Goal: Information Seeking & Learning: Learn about a topic

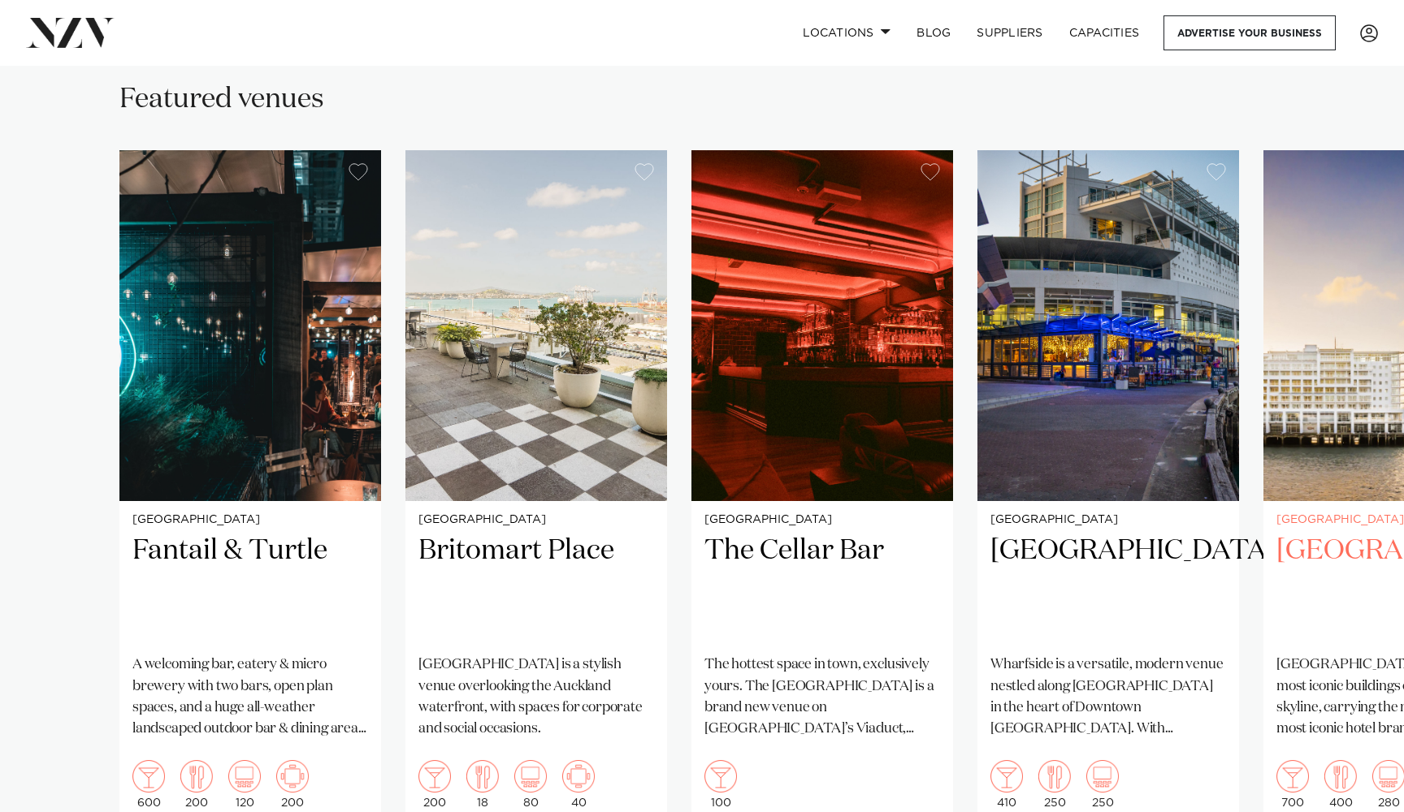
scroll to position [999, 0]
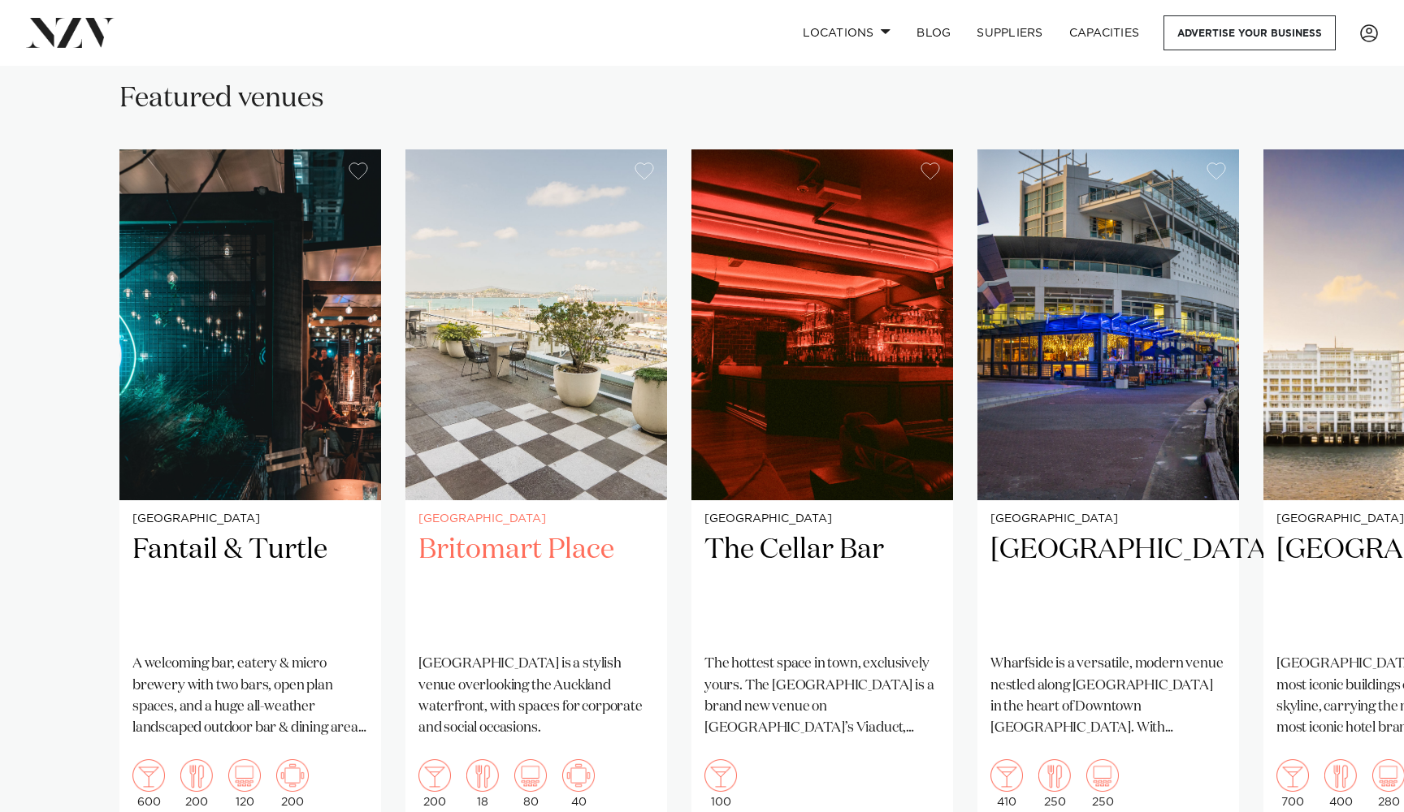
click at [532, 425] on img "2 / 8" at bounding box center [536, 324] width 262 height 351
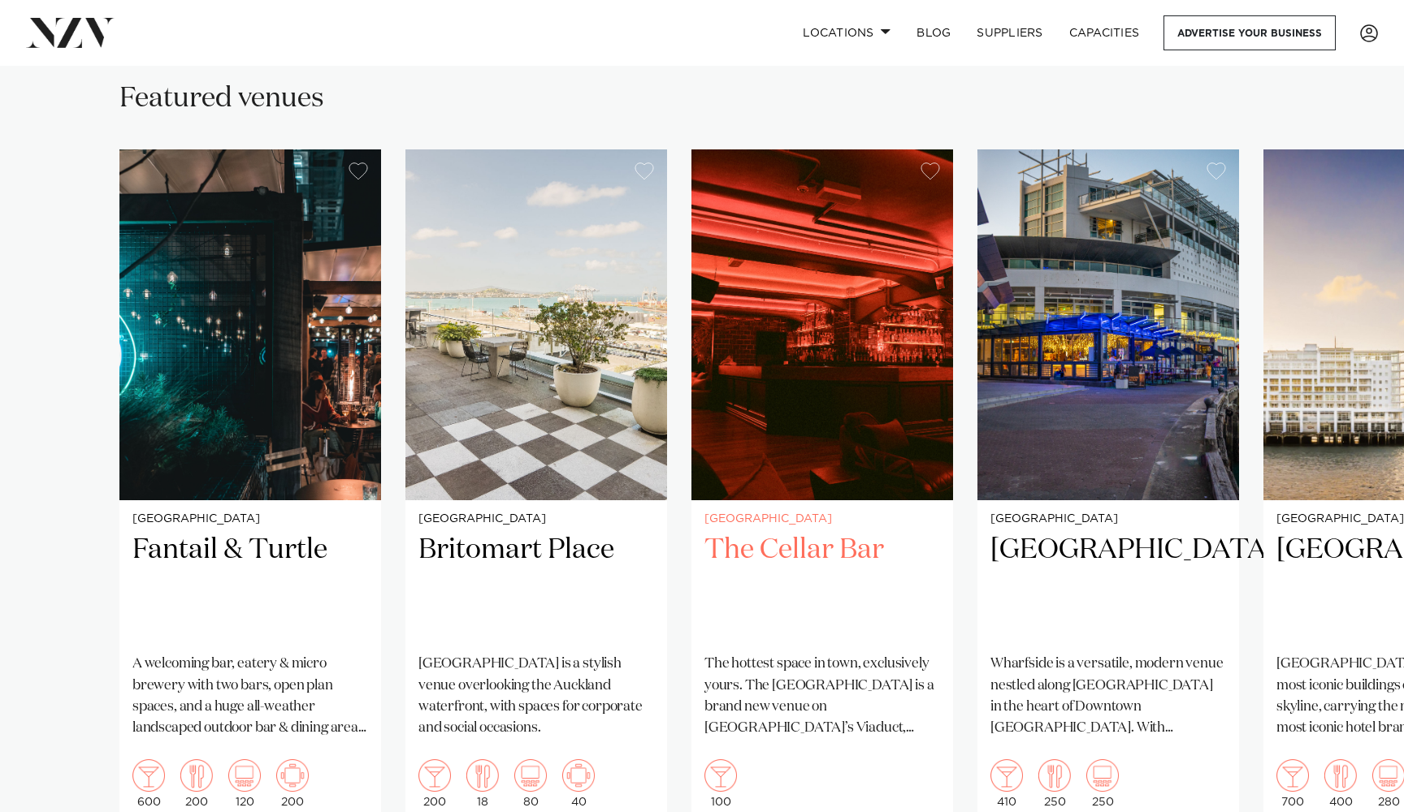
click at [863, 387] on img "3 / 8" at bounding box center [822, 324] width 262 height 351
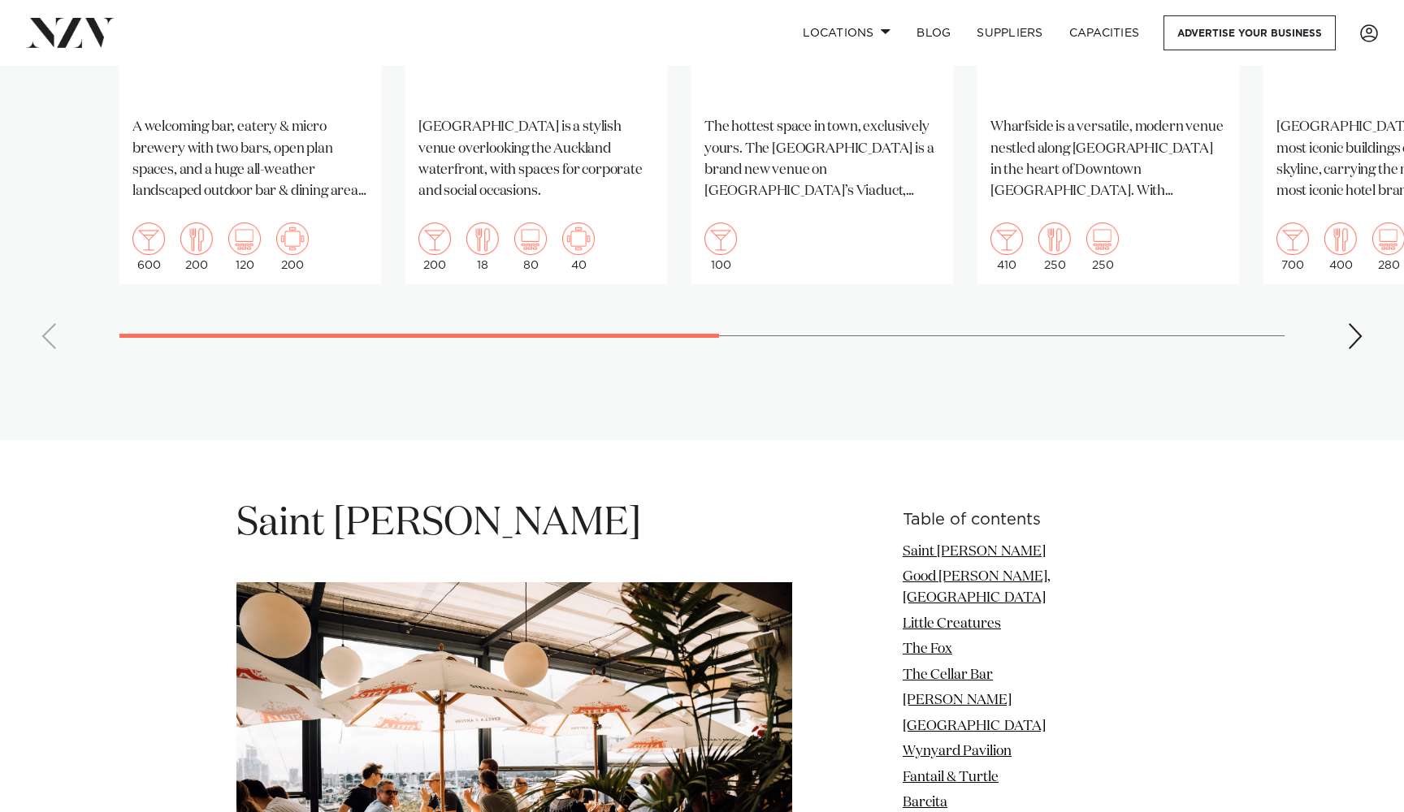
scroll to position [1565, 0]
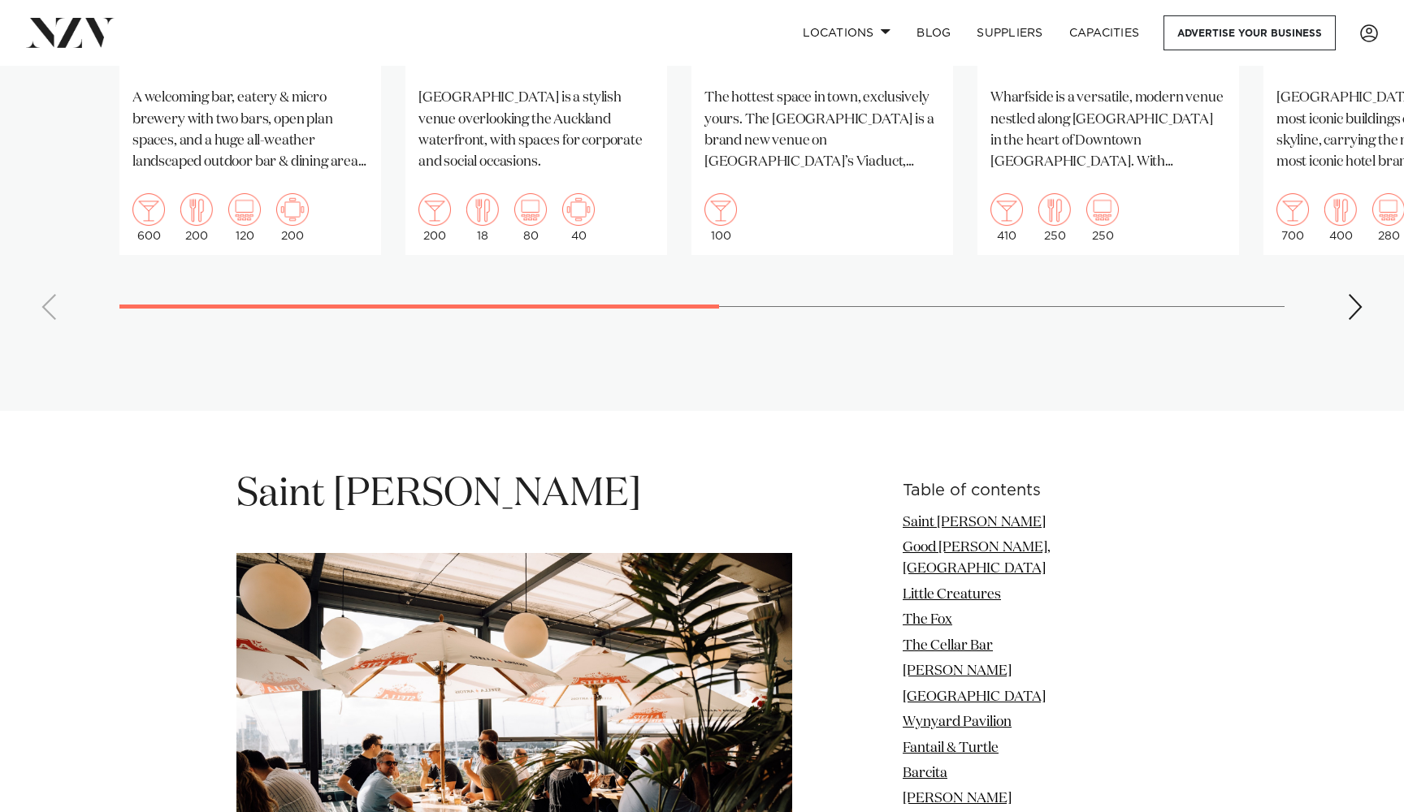
click at [1354, 302] on div "Next slide" at bounding box center [1355, 307] width 16 height 26
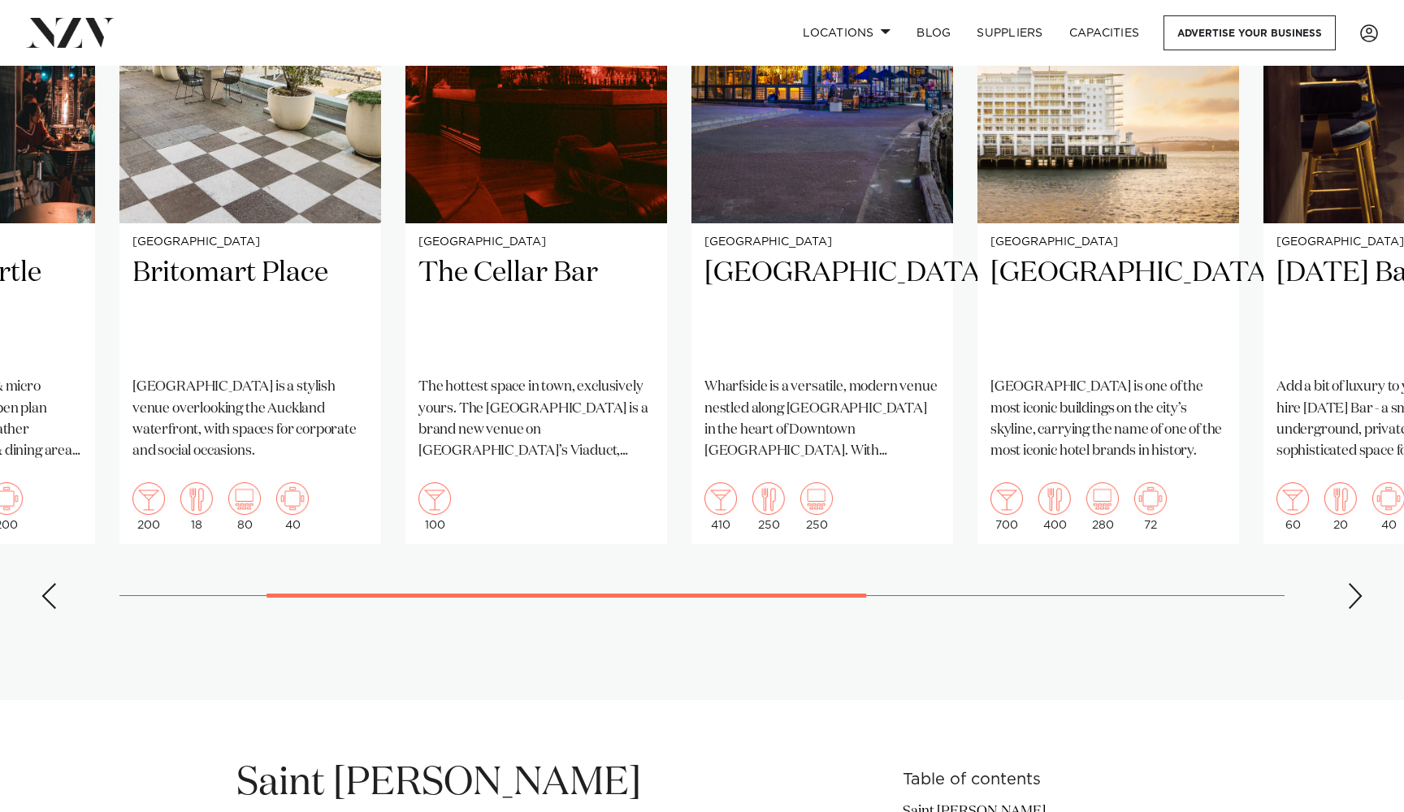
scroll to position [1220, 0]
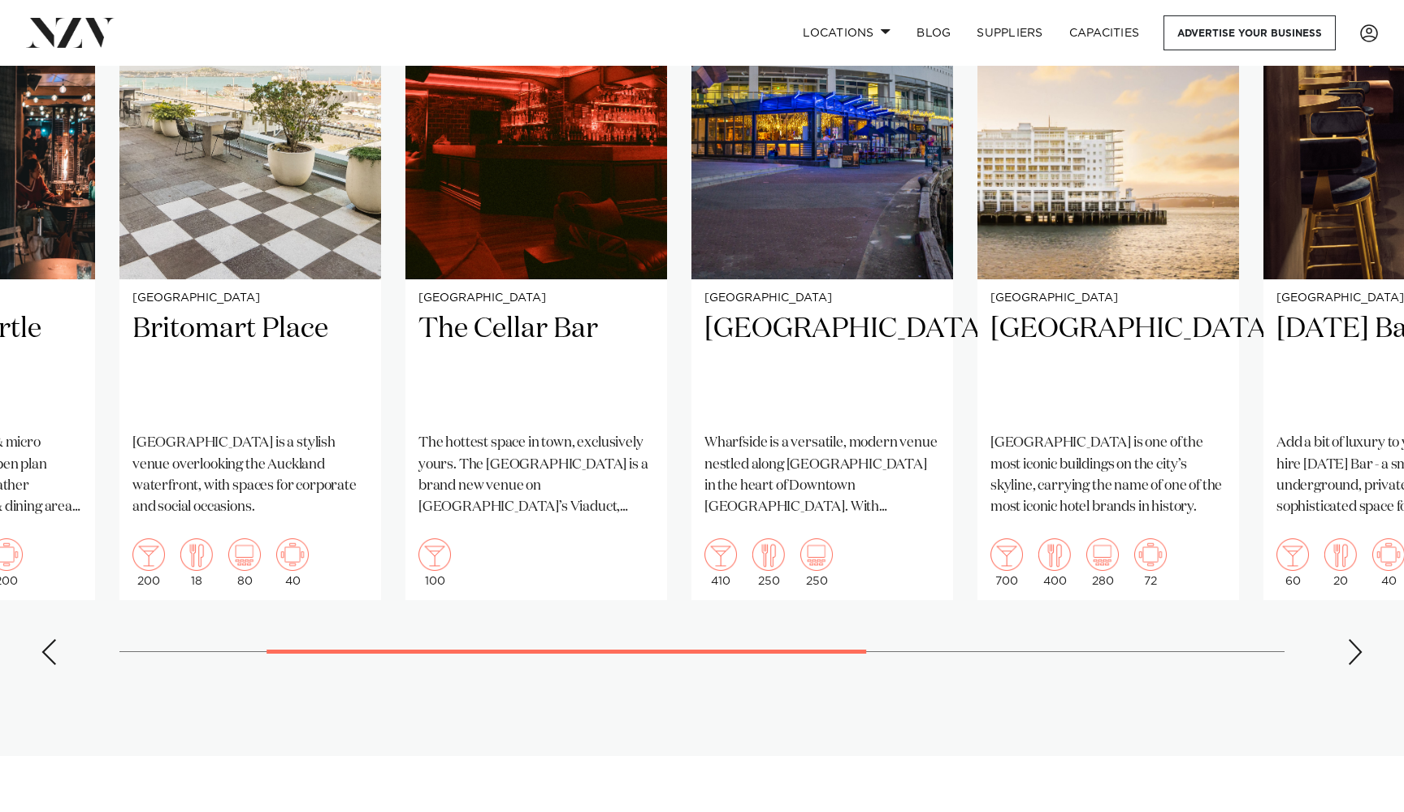
click at [1352, 656] on div "Next slide" at bounding box center [1355, 652] width 16 height 26
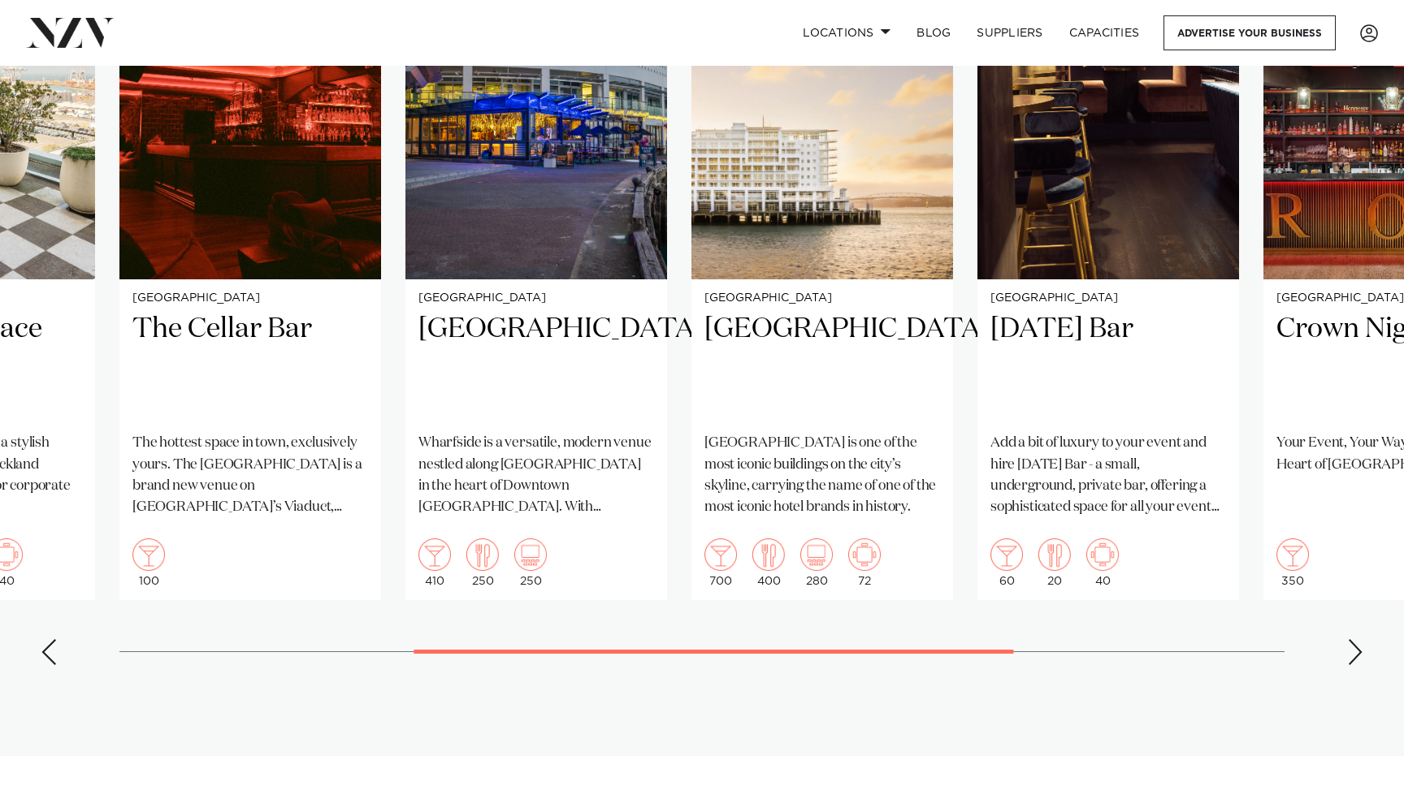
click at [1352, 656] on div "Next slide" at bounding box center [1355, 652] width 16 height 26
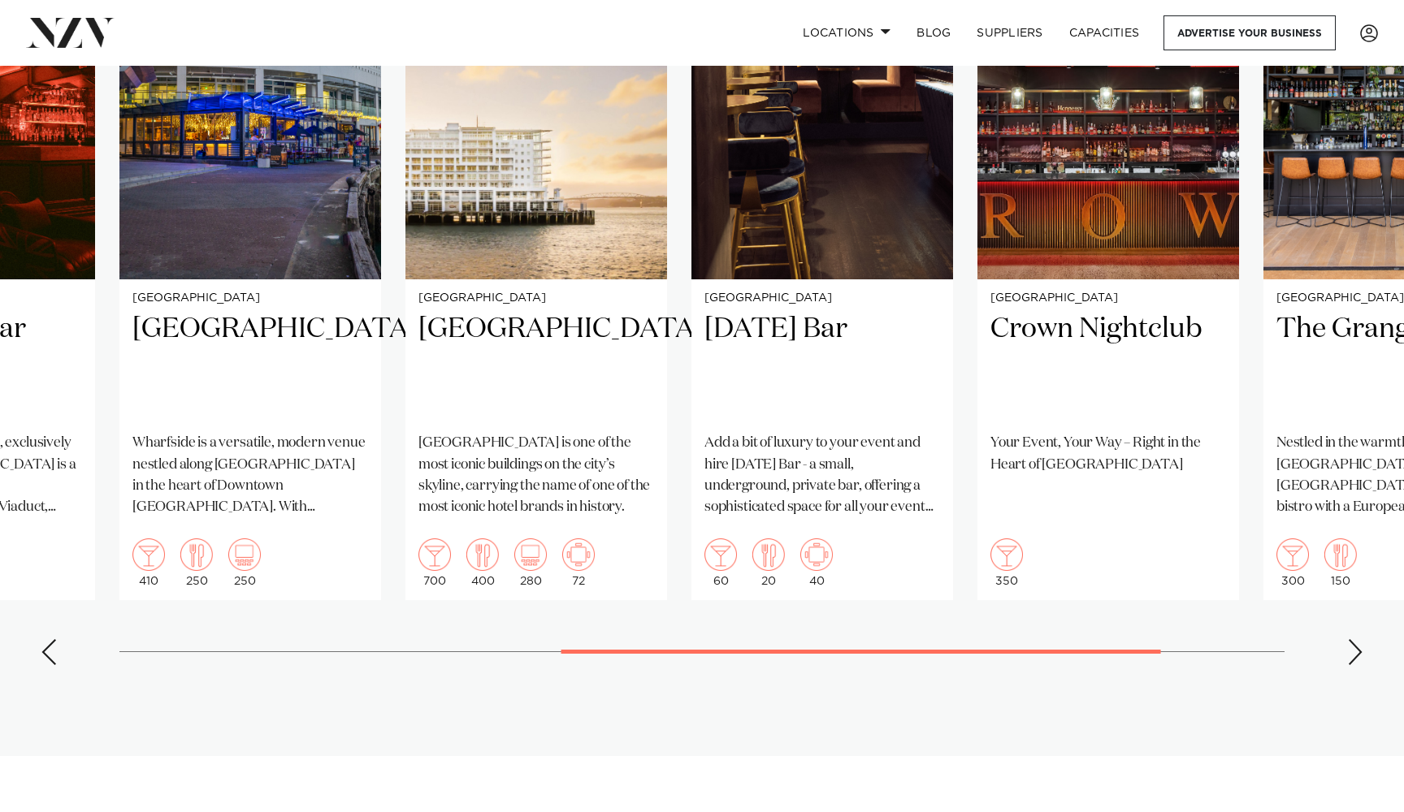
click at [1352, 656] on div "Next slide" at bounding box center [1355, 652] width 16 height 26
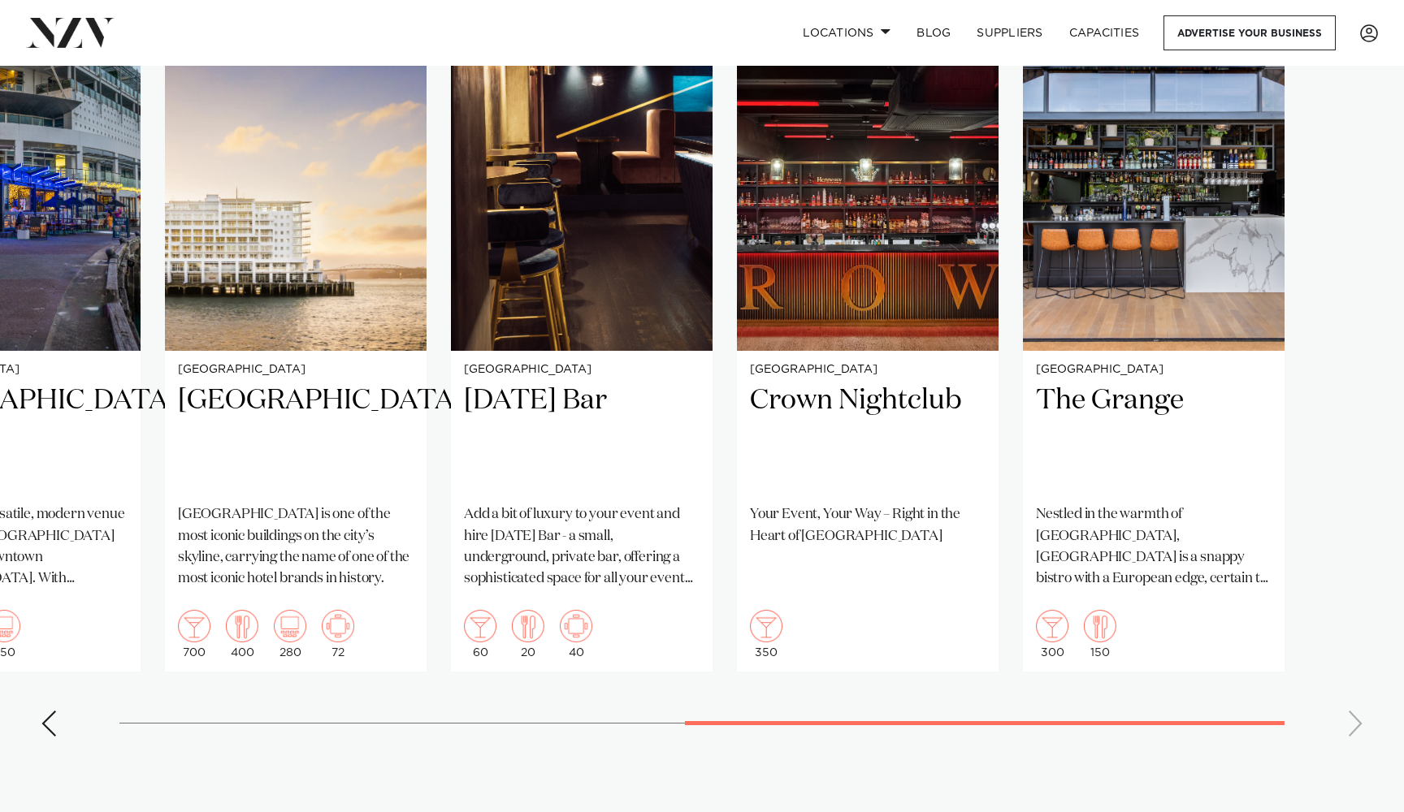
scroll to position [1146, 0]
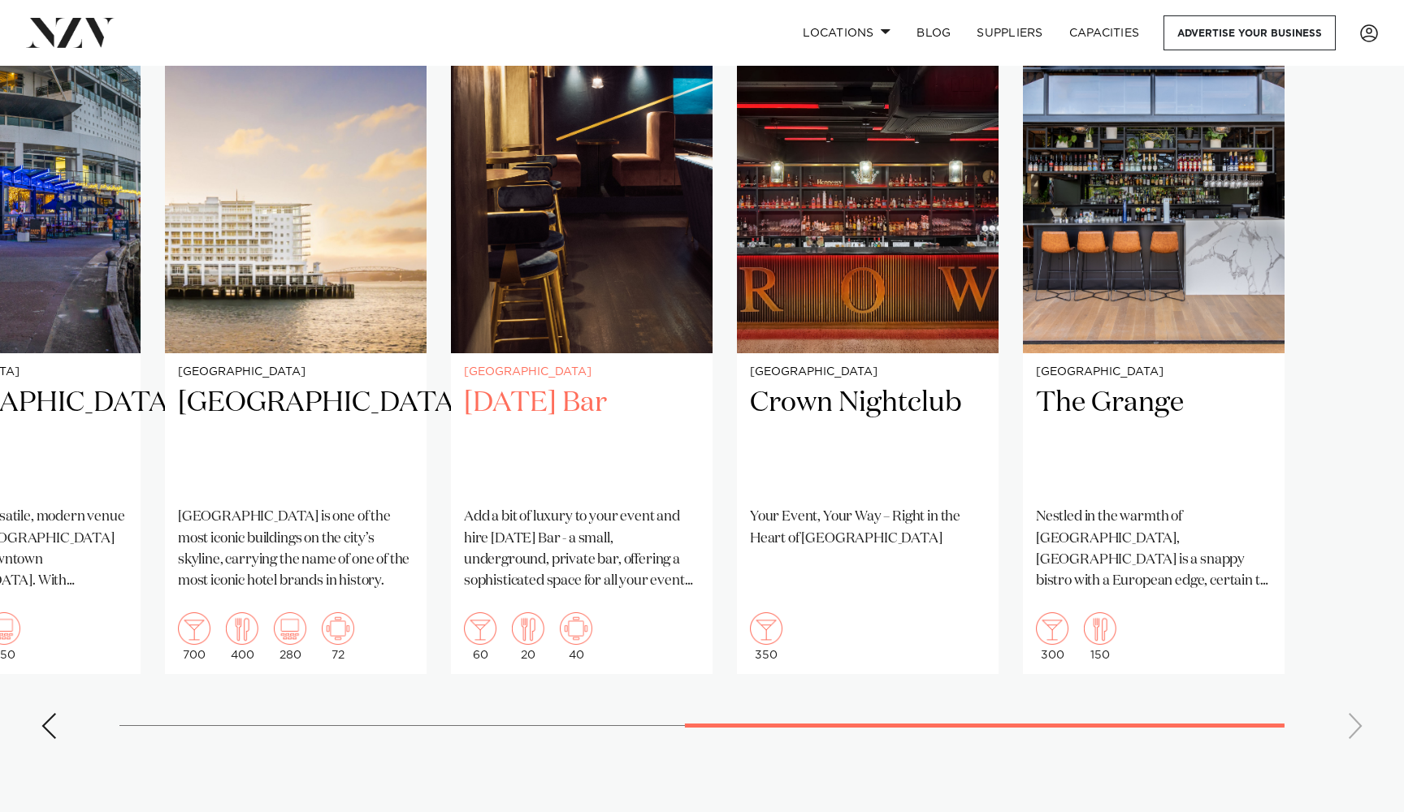
click at [614, 309] on img "6 / 8" at bounding box center [582, 177] width 262 height 351
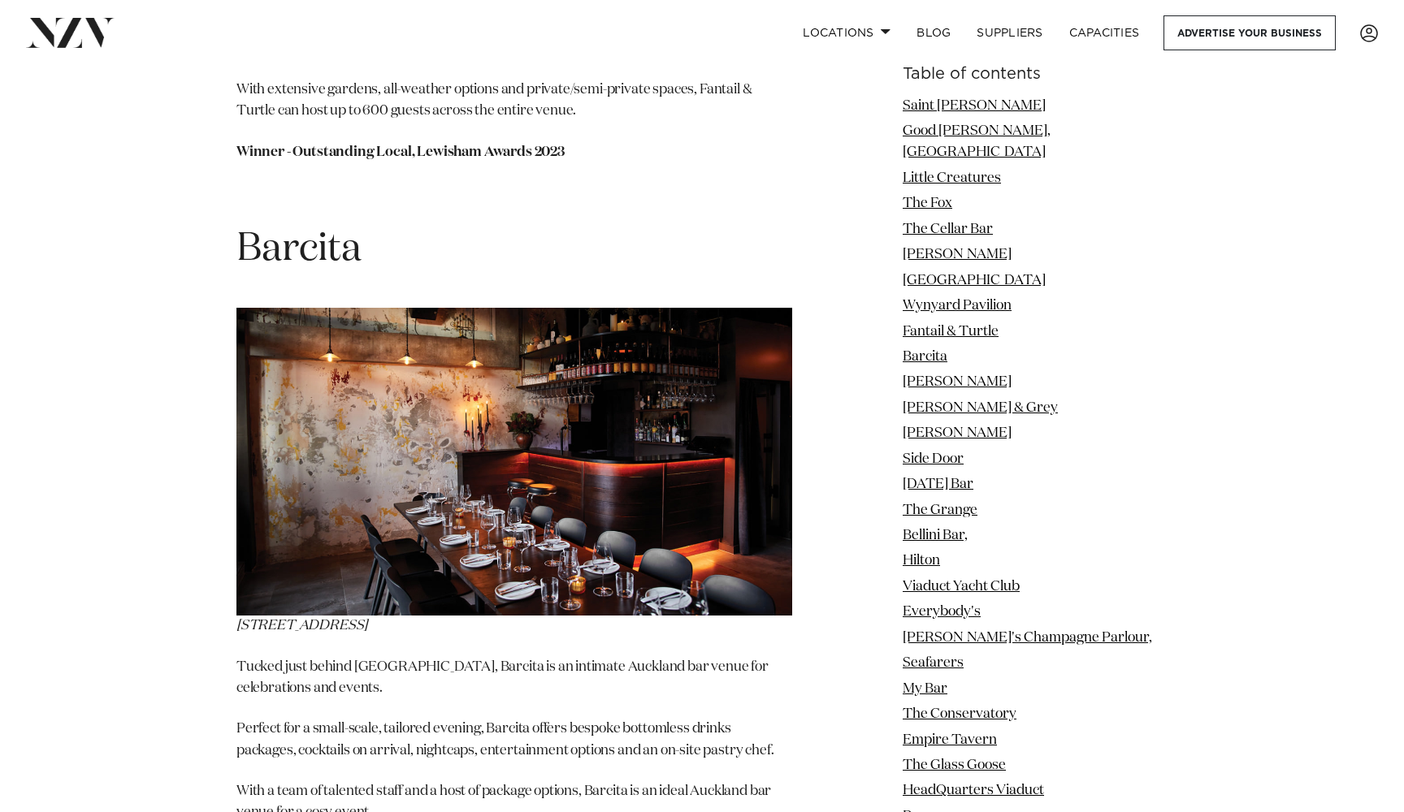
scroll to position [8470, 0]
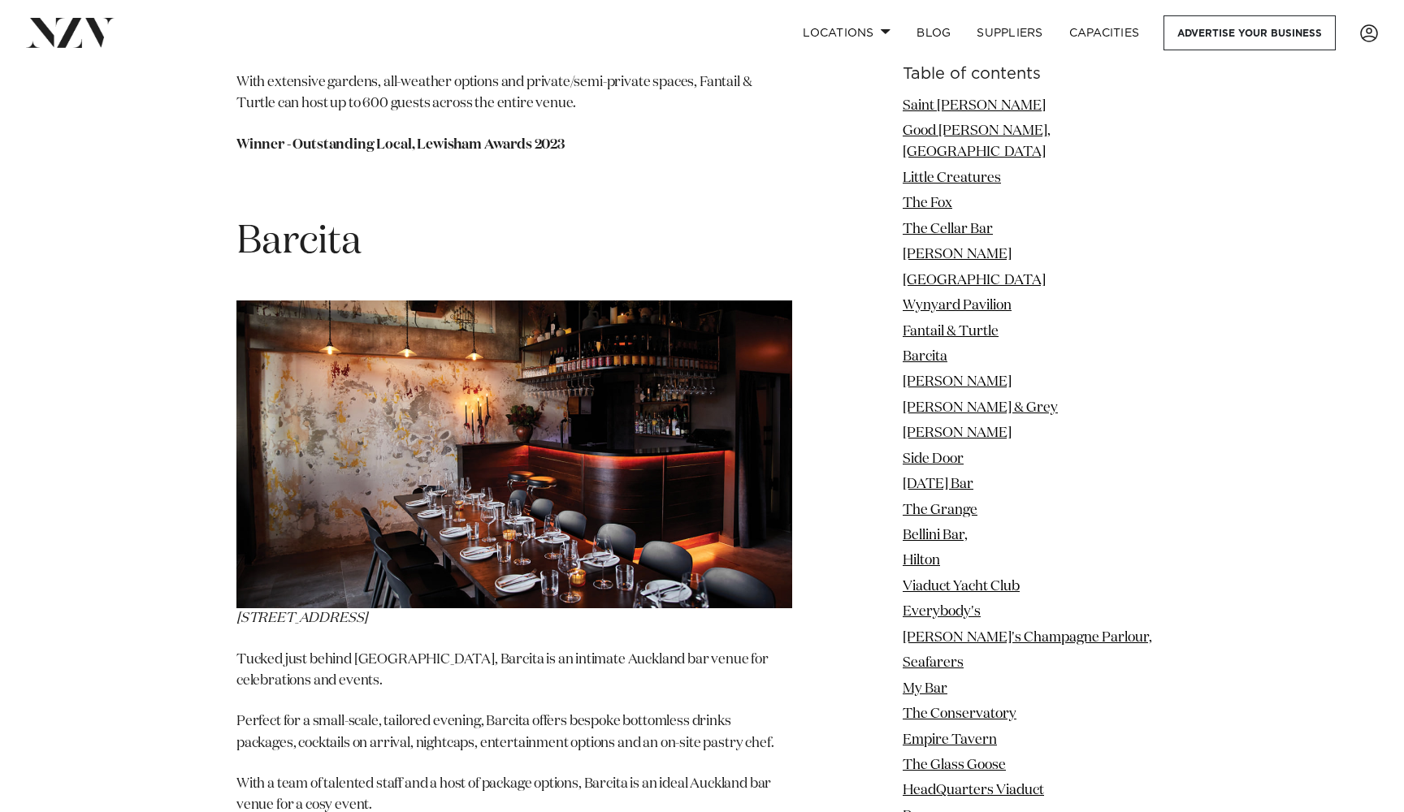
click at [381, 449] on img at bounding box center [514, 455] width 556 height 309
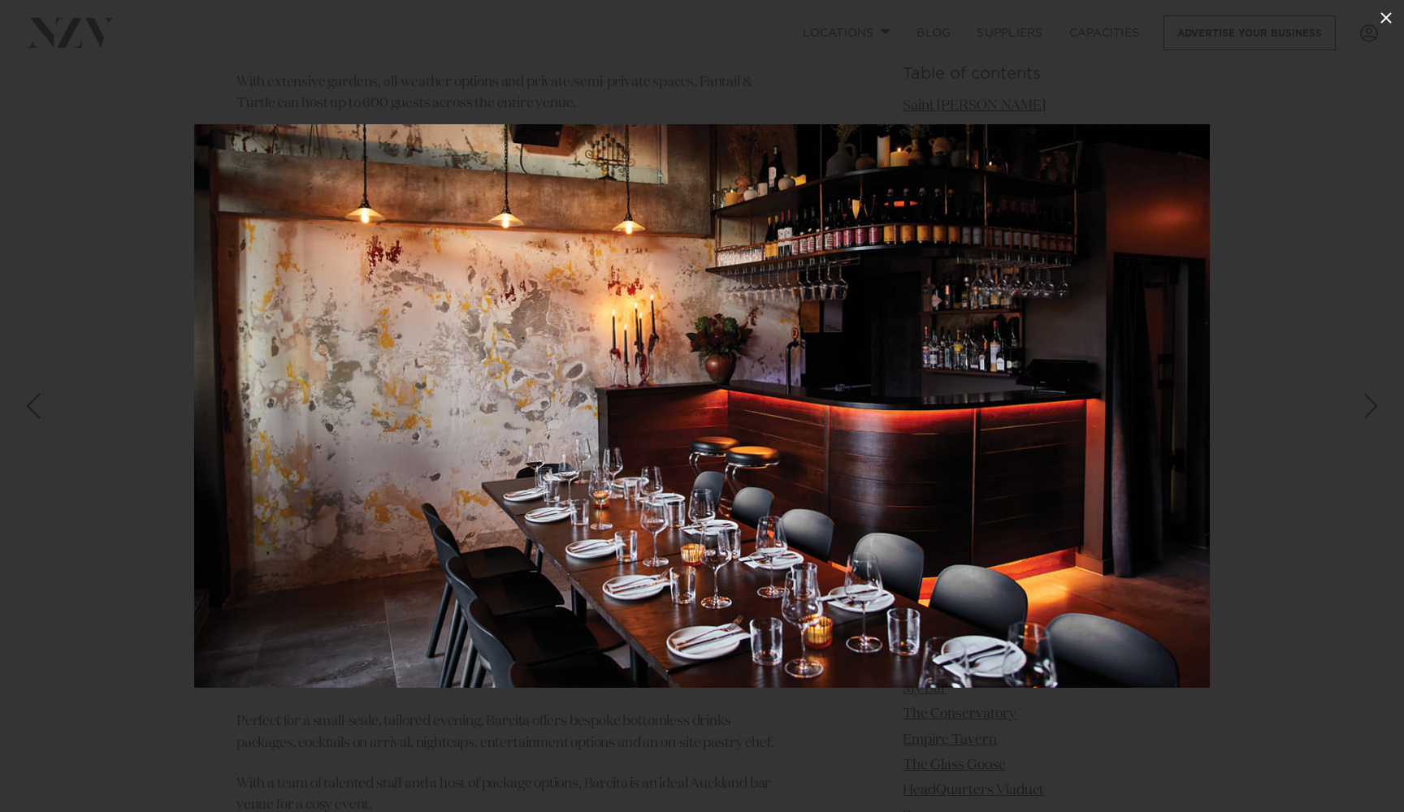
click at [1382, 19] on icon at bounding box center [1385, 17] width 19 height 19
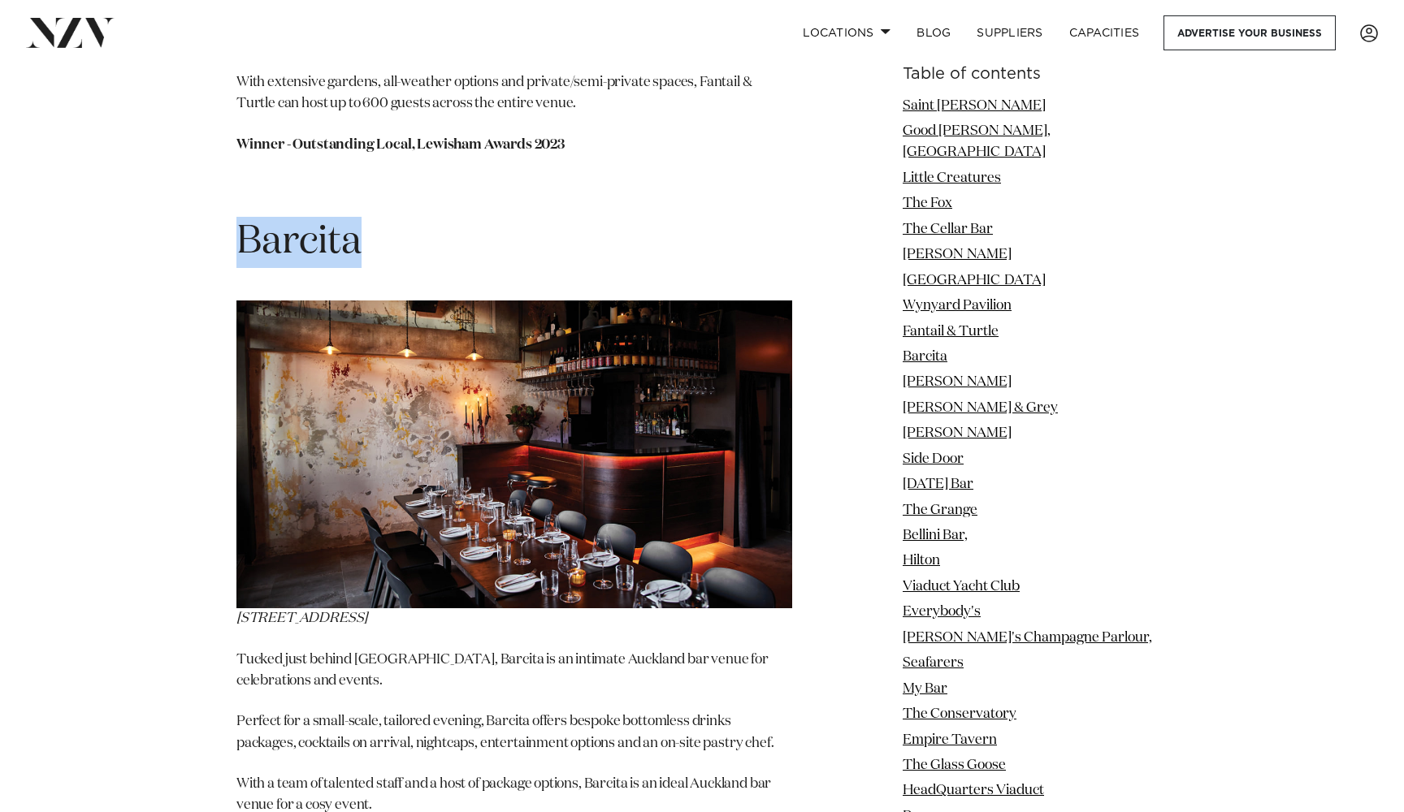
drag, startPoint x: 361, startPoint y: 110, endPoint x: 242, endPoint y: 105, distance: 118.7
click at [242, 223] on span "Barcita" at bounding box center [298, 242] width 125 height 39
copy span "Barcita"
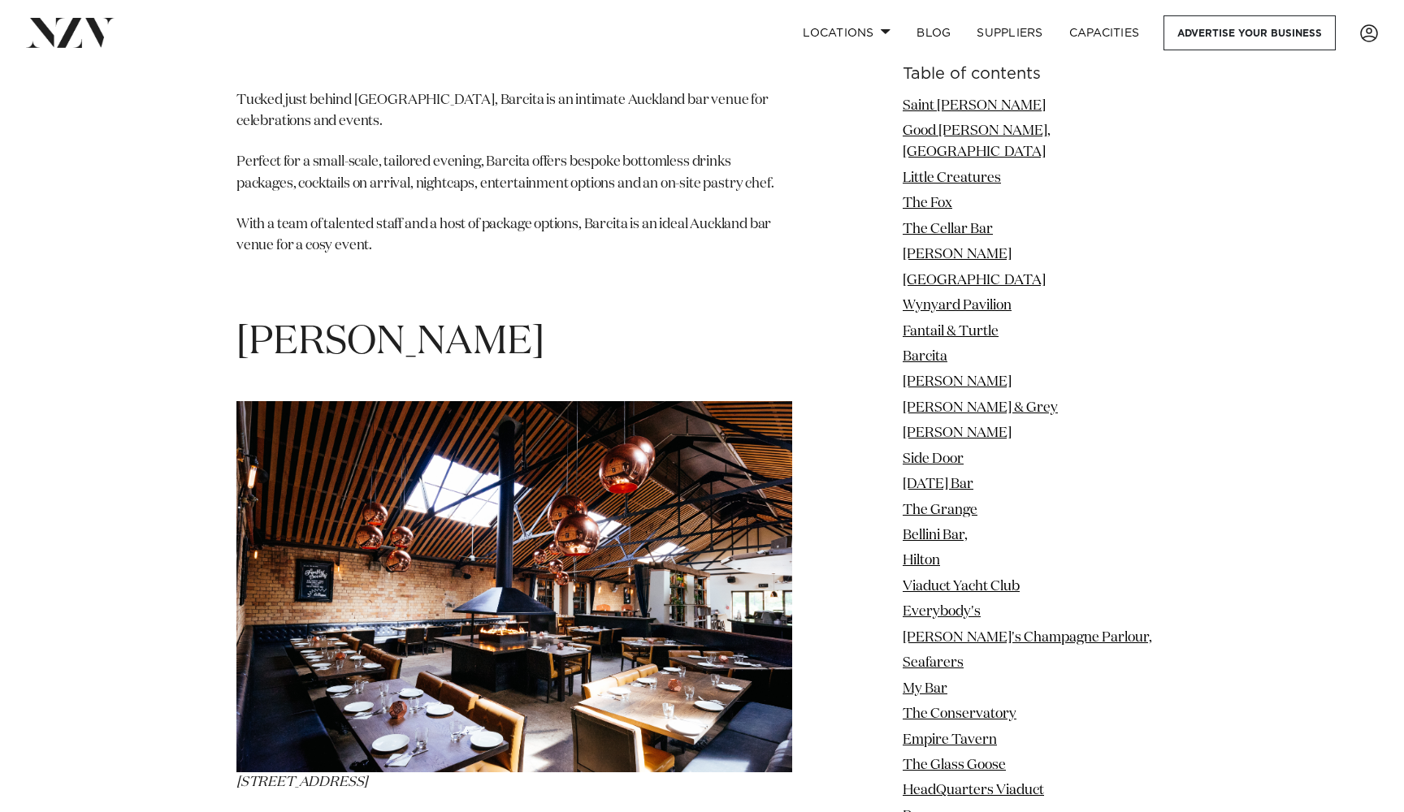
scroll to position [8933, 0]
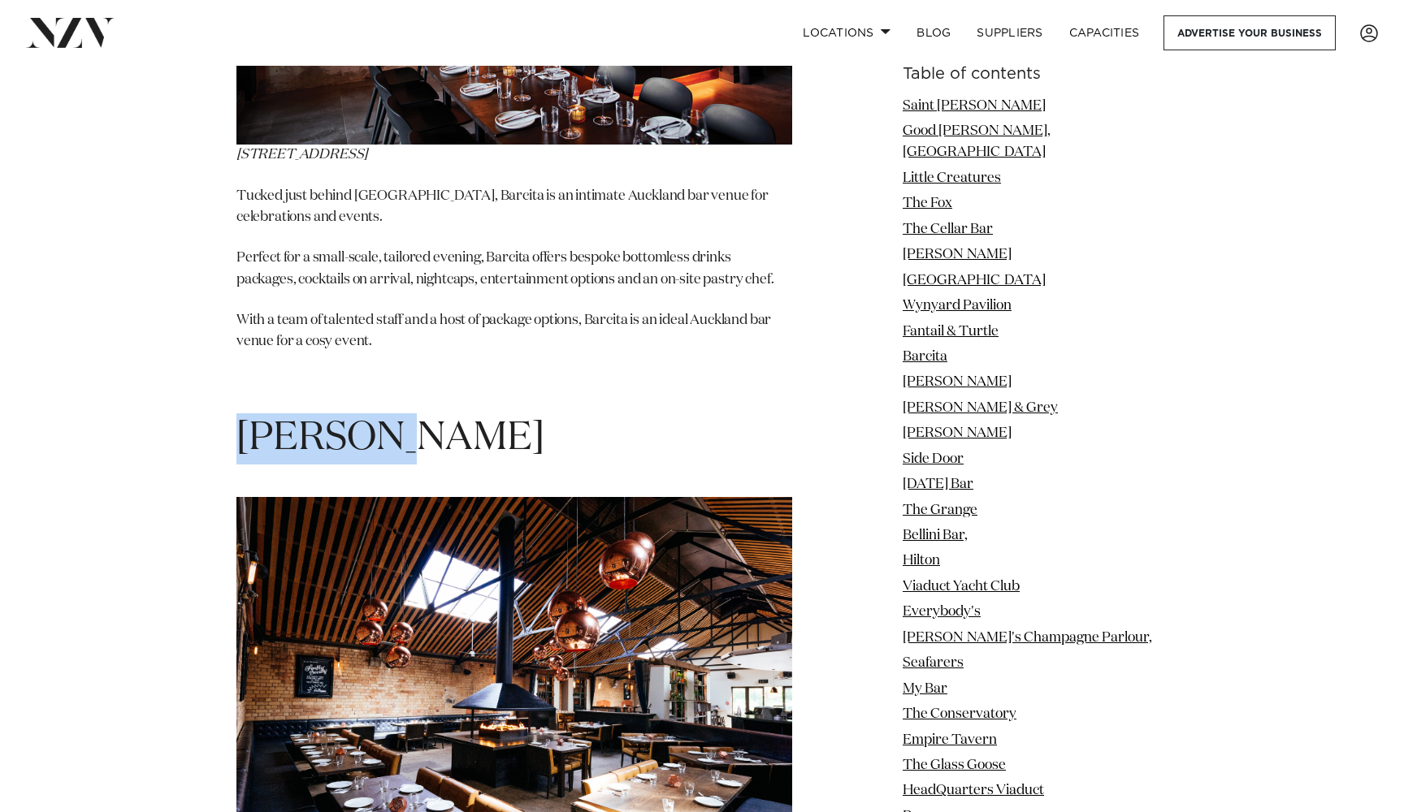
drag, startPoint x: 401, startPoint y: 306, endPoint x: 239, endPoint y: 302, distance: 162.5
click at [239, 413] on h1 "[PERSON_NAME]" at bounding box center [514, 438] width 556 height 51
copy span "[PERSON_NAME]"
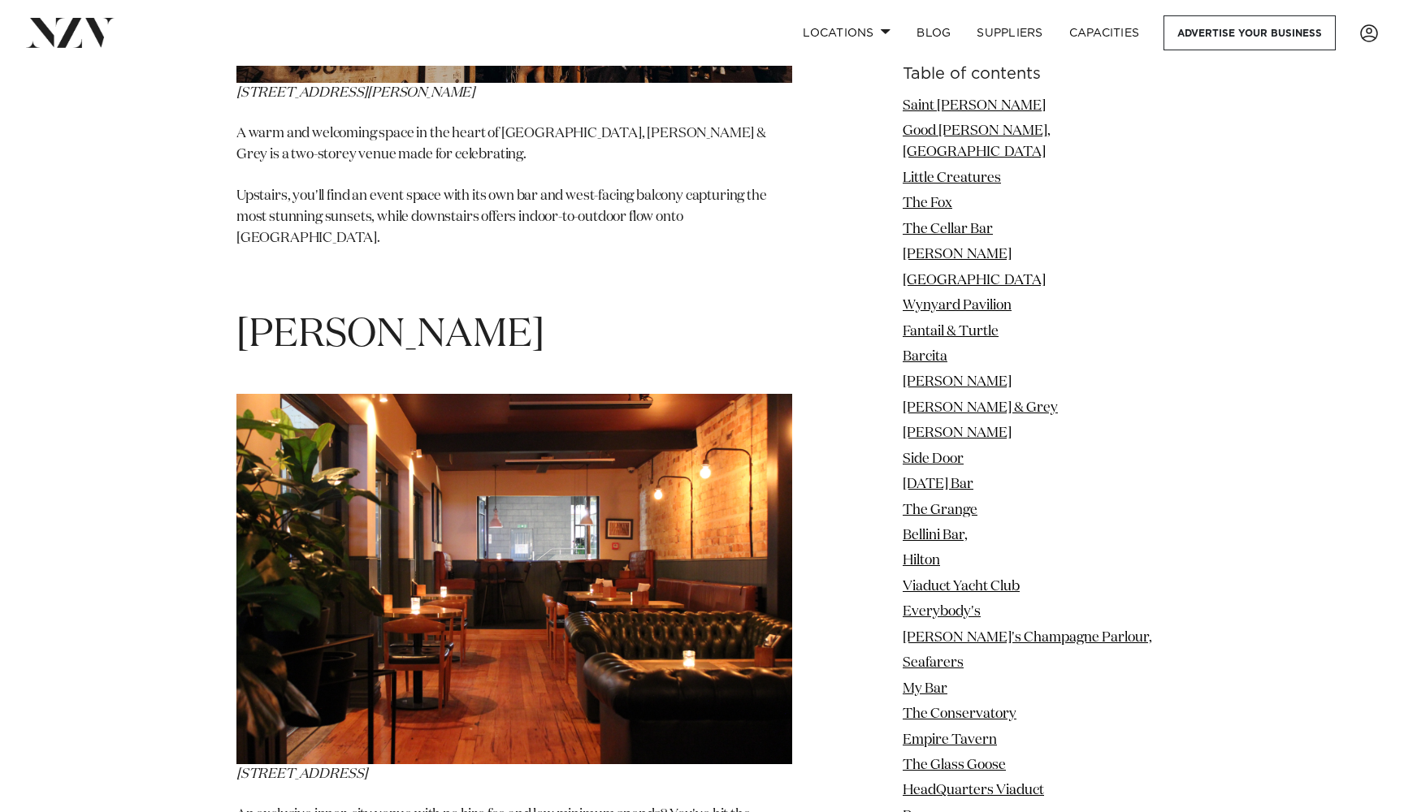
scroll to position [10400, 0]
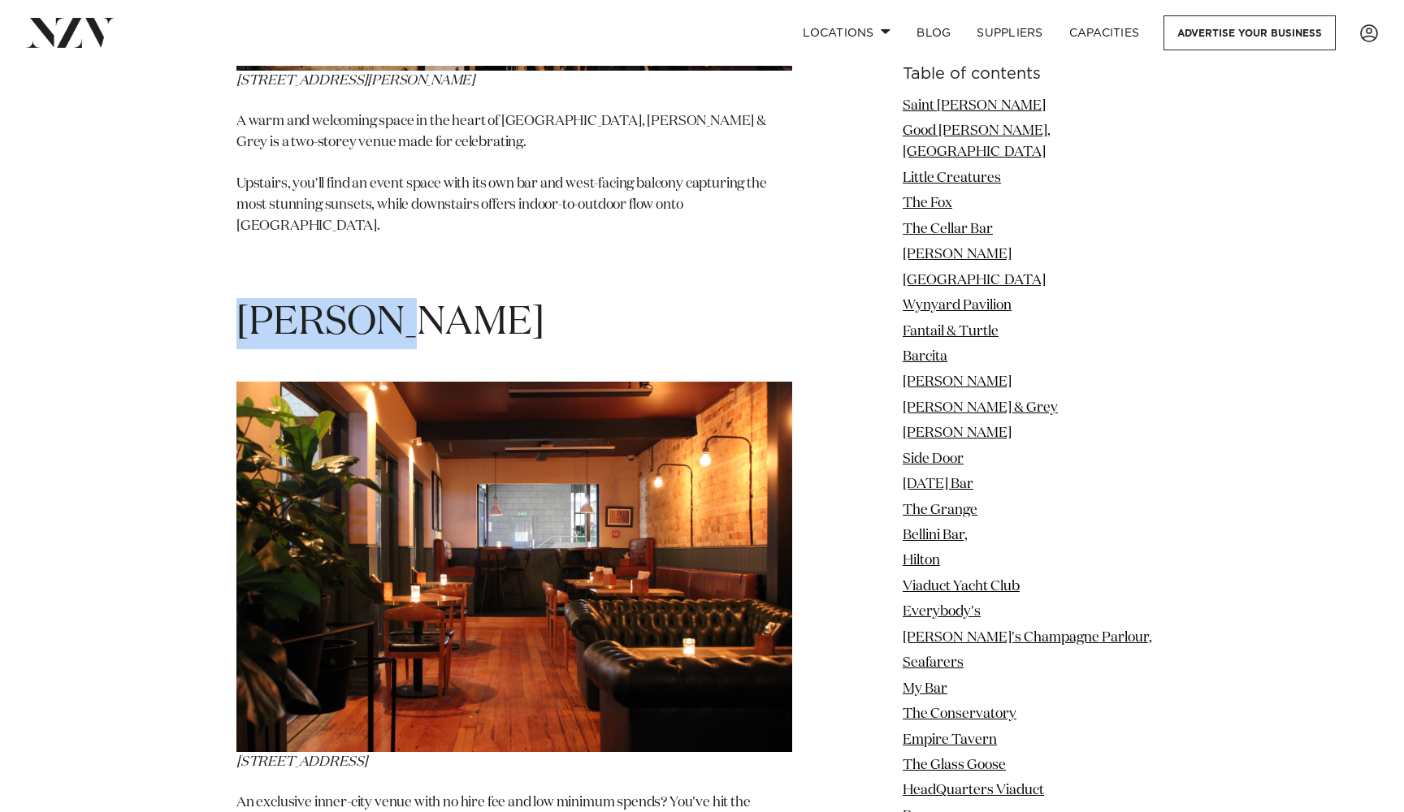
drag, startPoint x: 379, startPoint y: 165, endPoint x: 234, endPoint y: 158, distance: 144.7
copy span "[PERSON_NAME]"
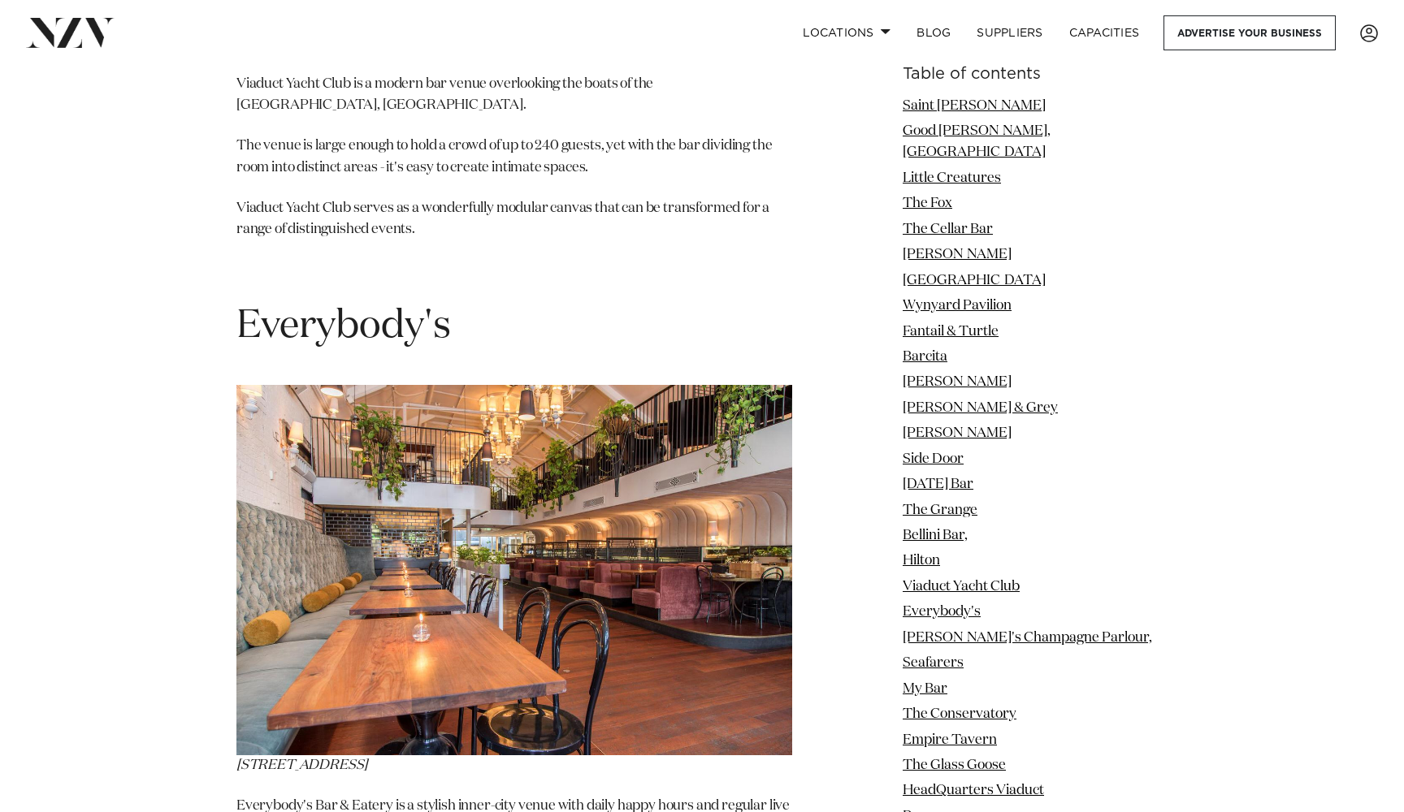
scroll to position [14785, 0]
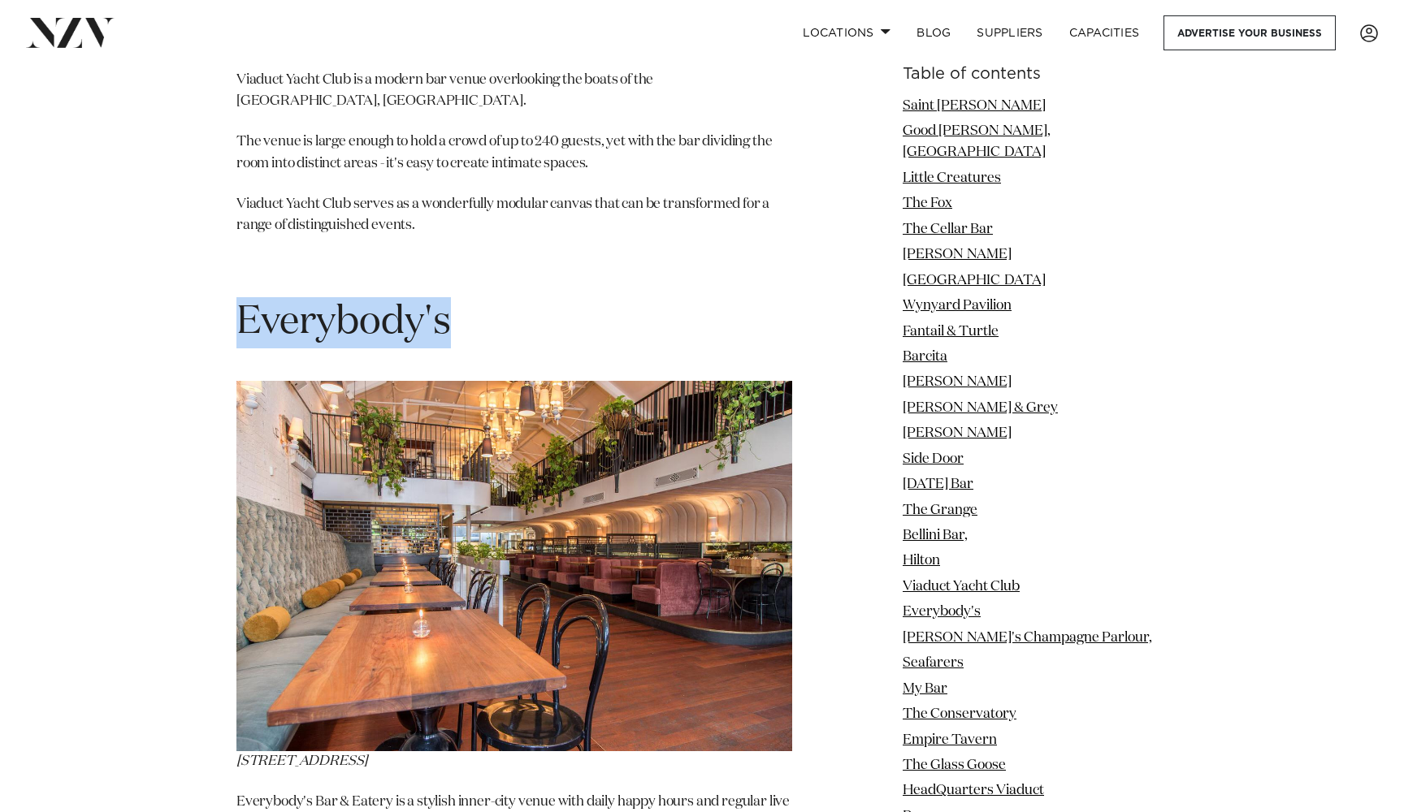
drag, startPoint x: 452, startPoint y: 150, endPoint x: 241, endPoint y: 148, distance: 210.4
click at [241, 303] on span "Everybody's" at bounding box center [343, 322] width 214 height 39
copy span "Everybody's"
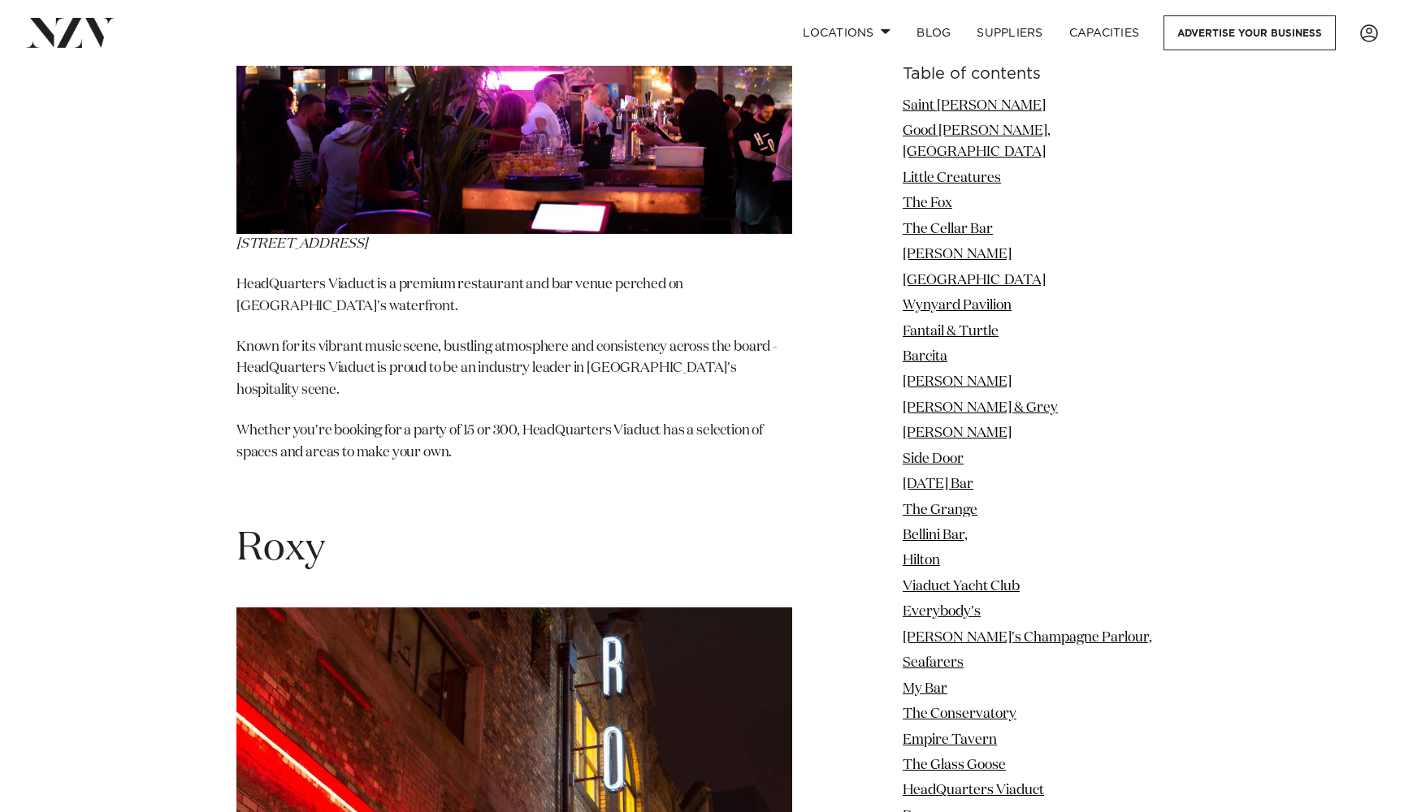
scroll to position [20113, 0]
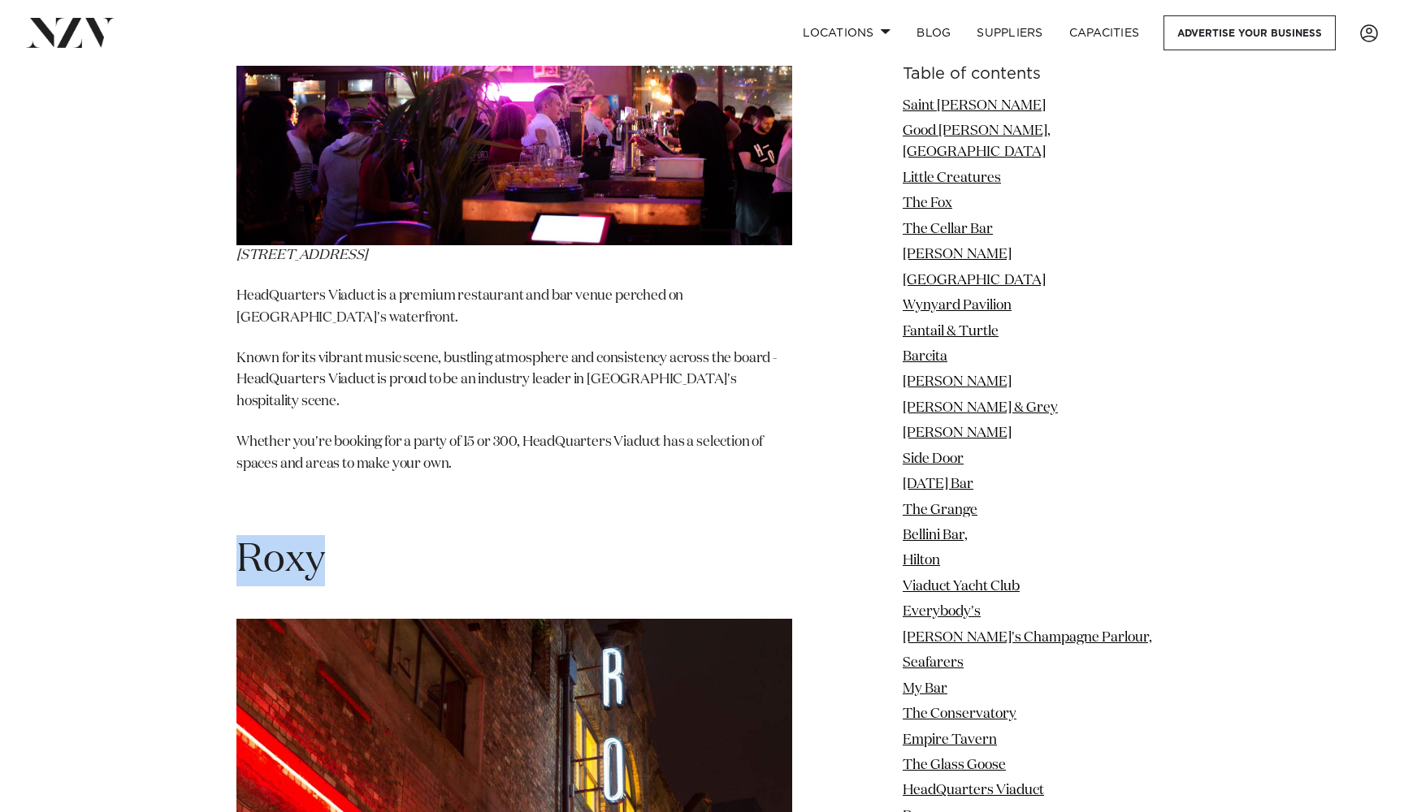
drag, startPoint x: 323, startPoint y: 276, endPoint x: 242, endPoint y: 271, distance: 81.4
click at [242, 541] on span "Roxy" at bounding box center [280, 560] width 89 height 39
copy span "Roxy"
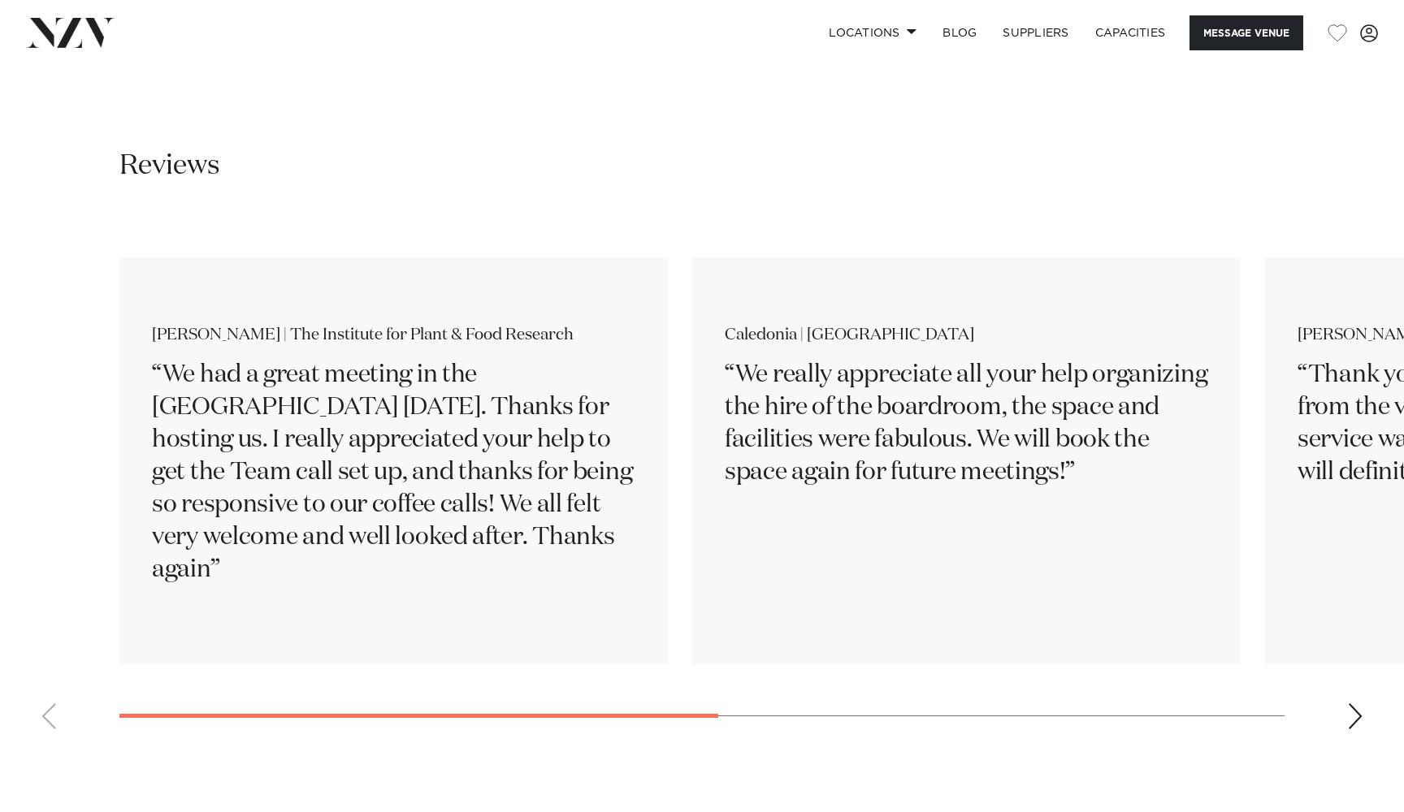
scroll to position [2472, 0]
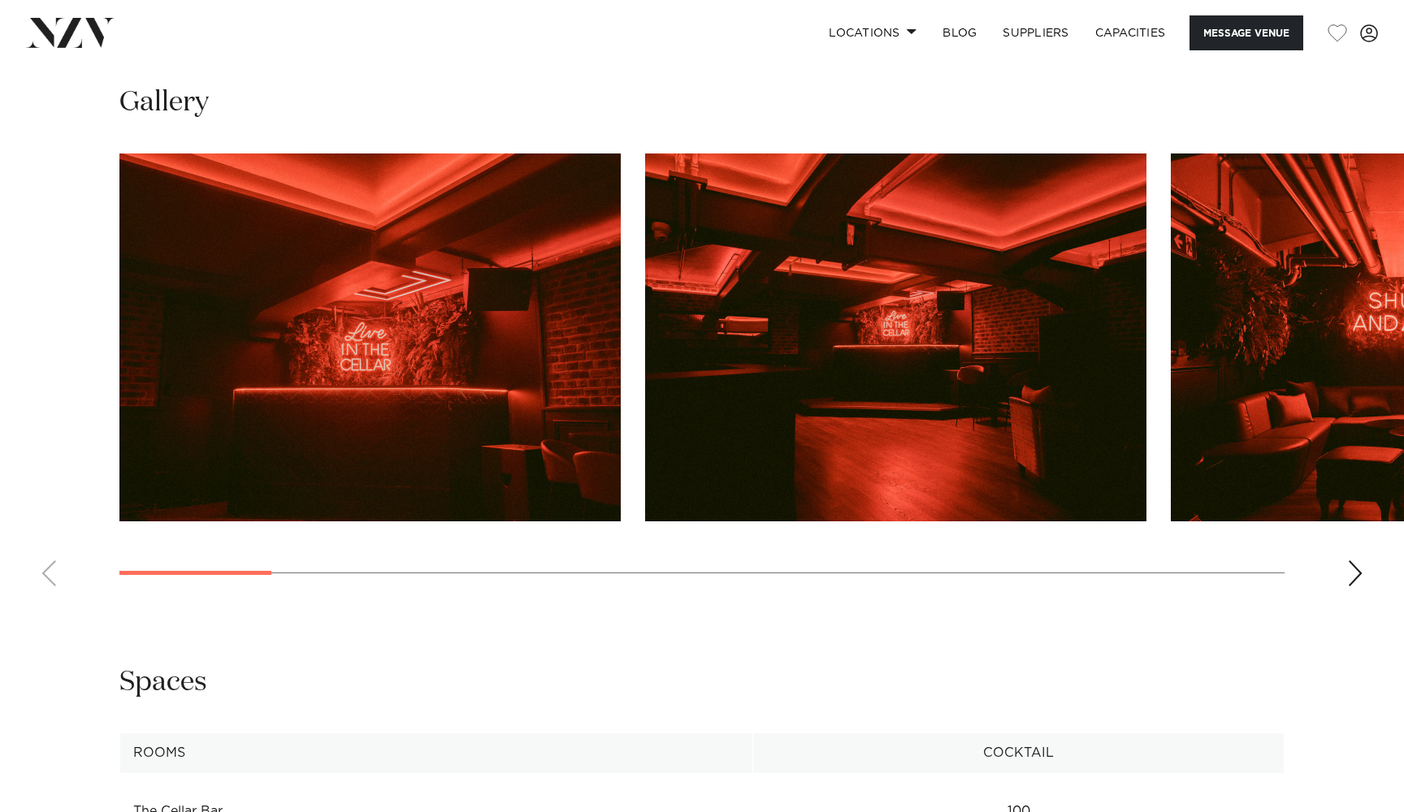
scroll to position [1578, 0]
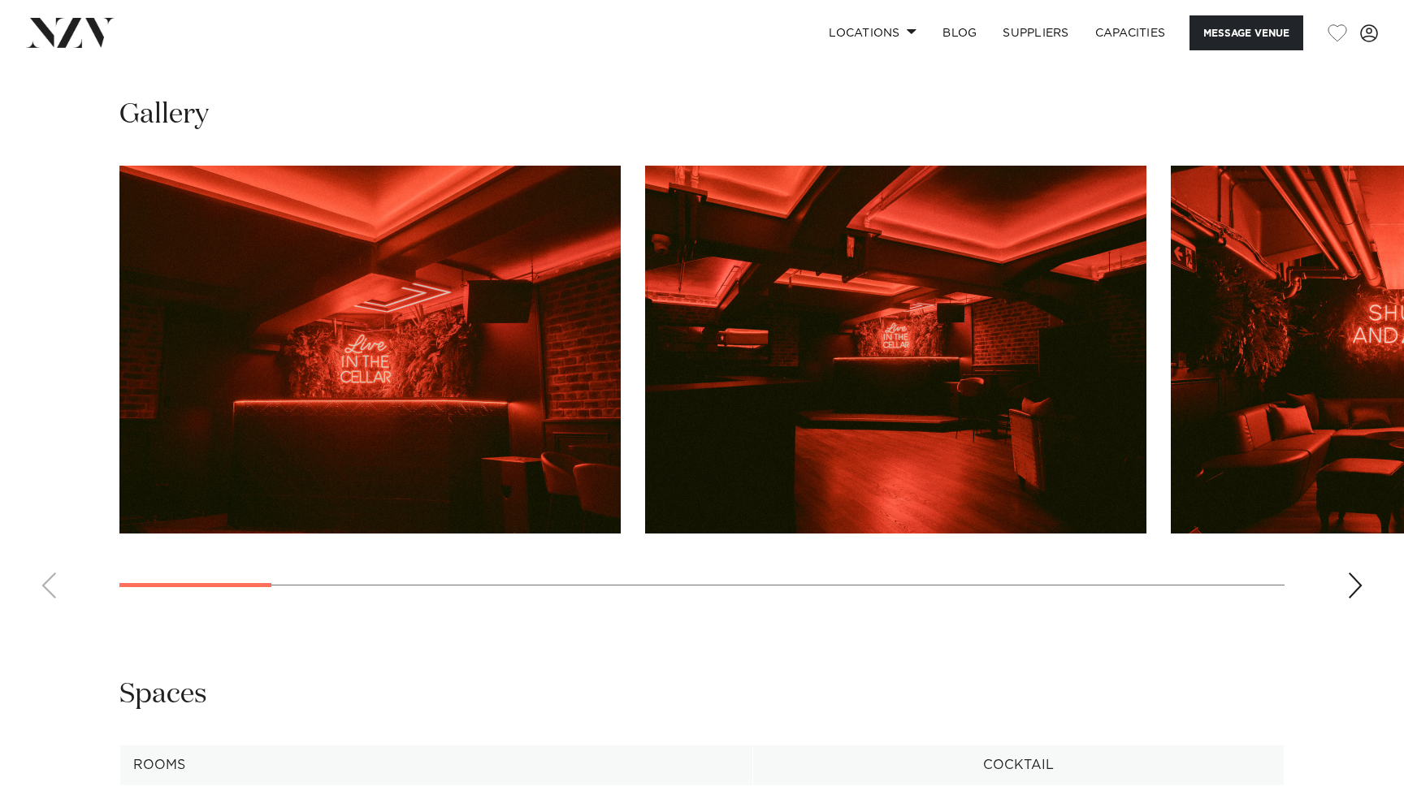
click at [1359, 581] on div "Next slide" at bounding box center [1355, 586] width 16 height 26
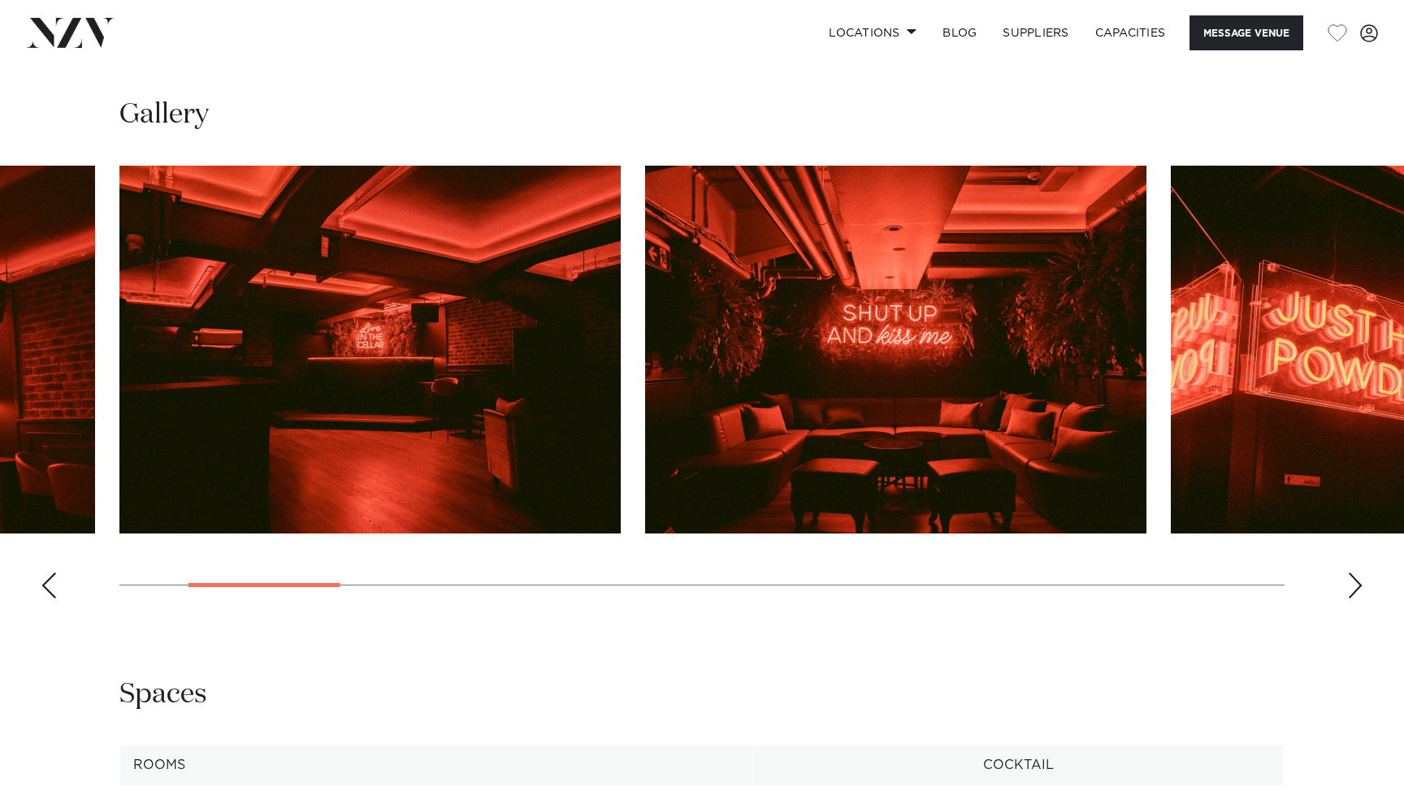
click at [1359, 581] on div "Next slide" at bounding box center [1355, 586] width 16 height 26
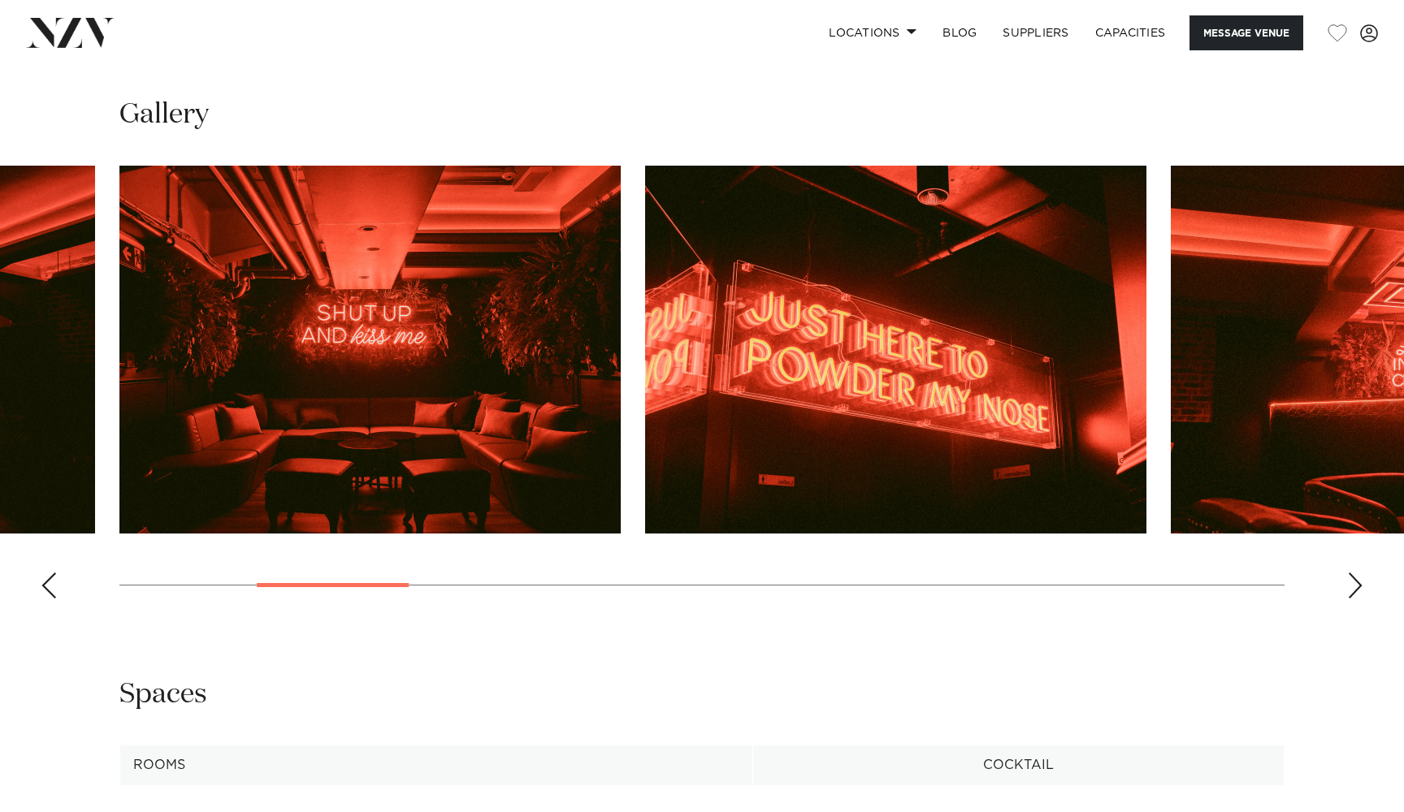
click at [1359, 581] on div "Next slide" at bounding box center [1355, 586] width 16 height 26
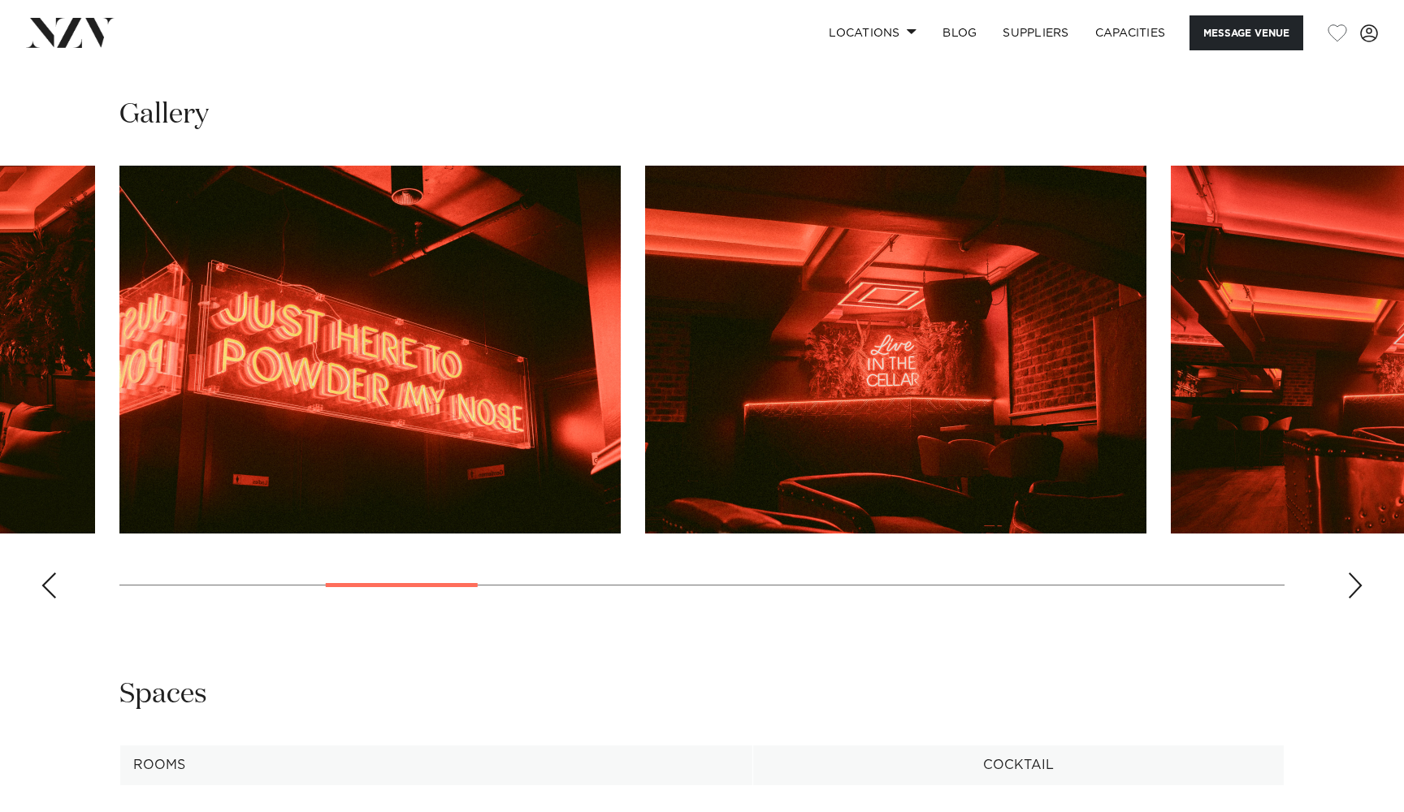
click at [1359, 581] on div "Next slide" at bounding box center [1355, 586] width 16 height 26
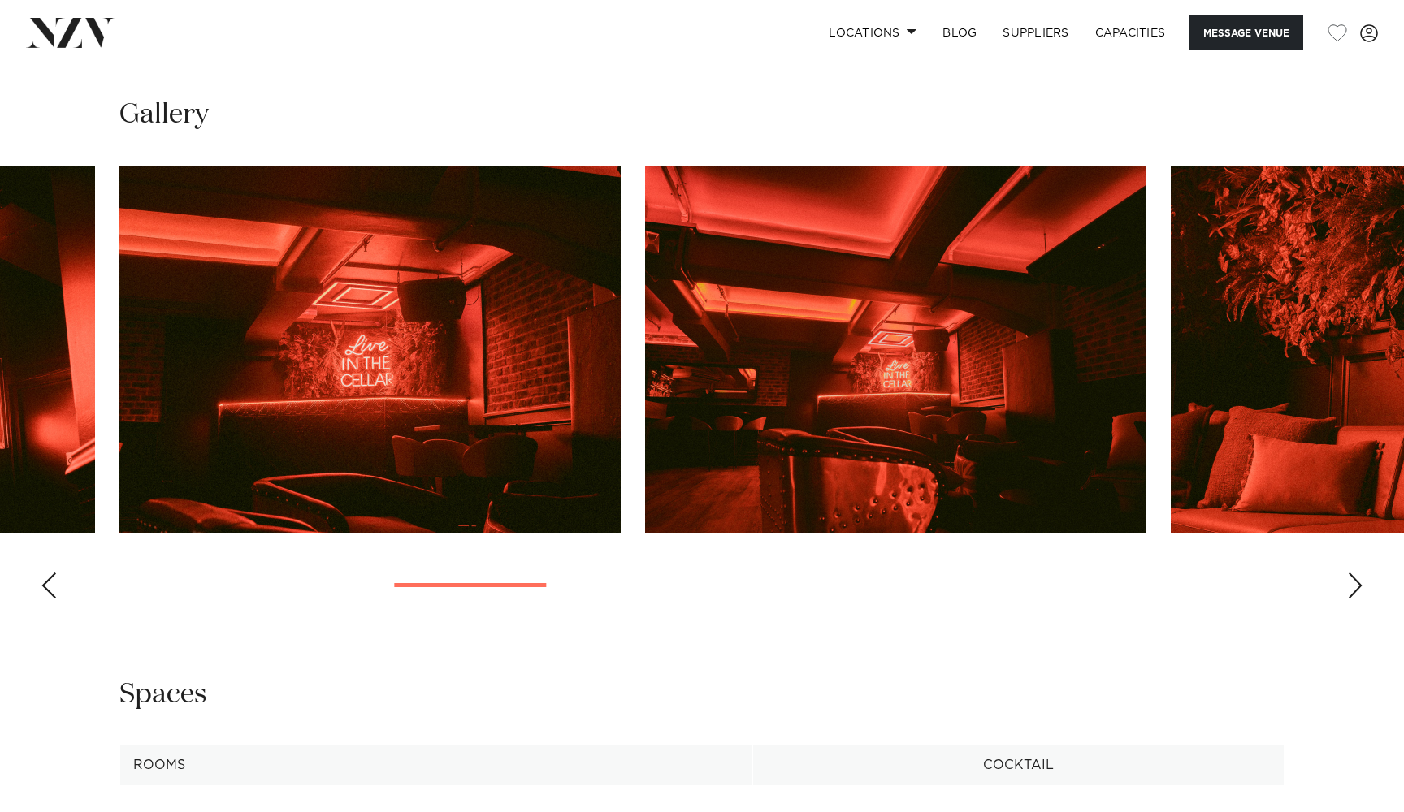
click at [1359, 581] on div "Next slide" at bounding box center [1355, 586] width 16 height 26
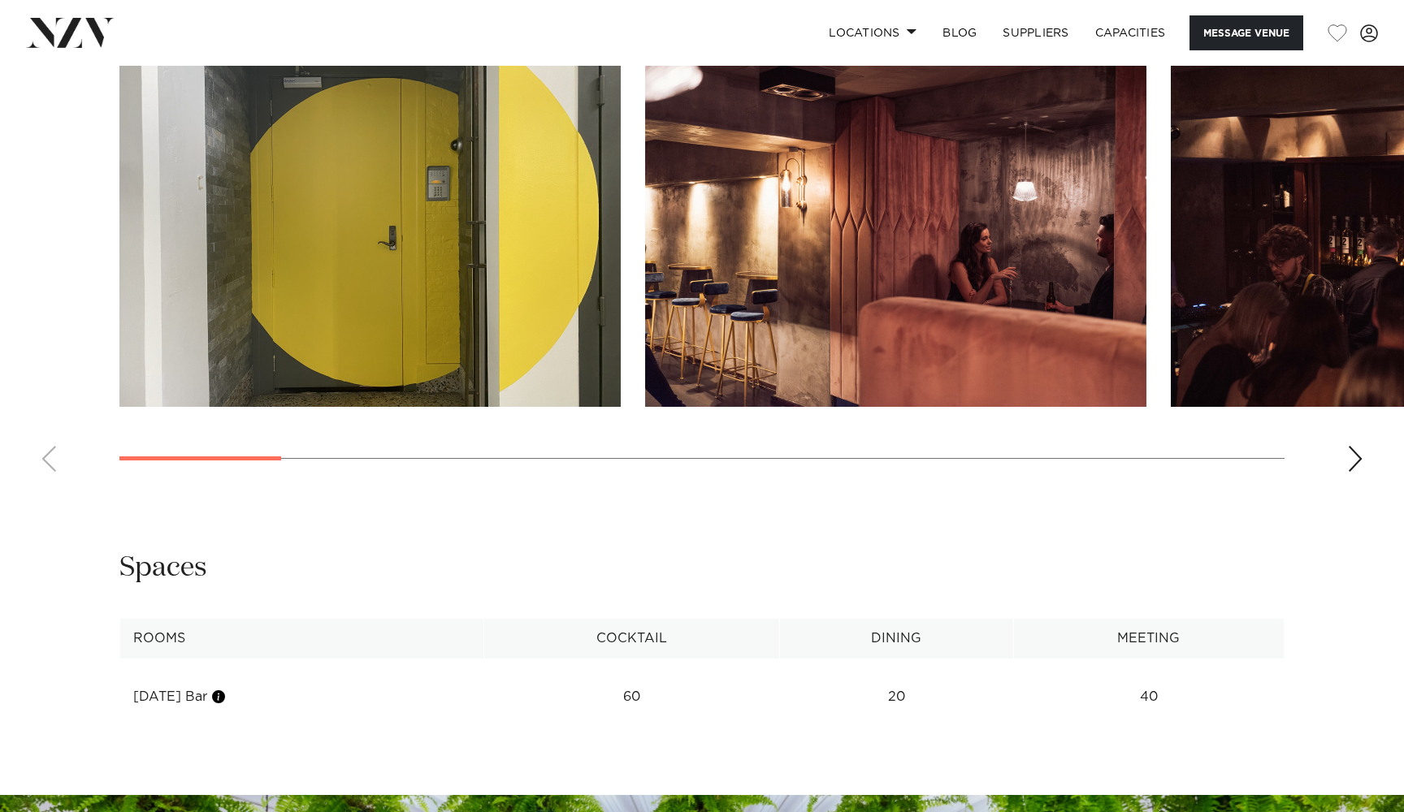
scroll to position [1620, 0]
click at [1352, 446] on div "Next slide" at bounding box center [1355, 459] width 16 height 26
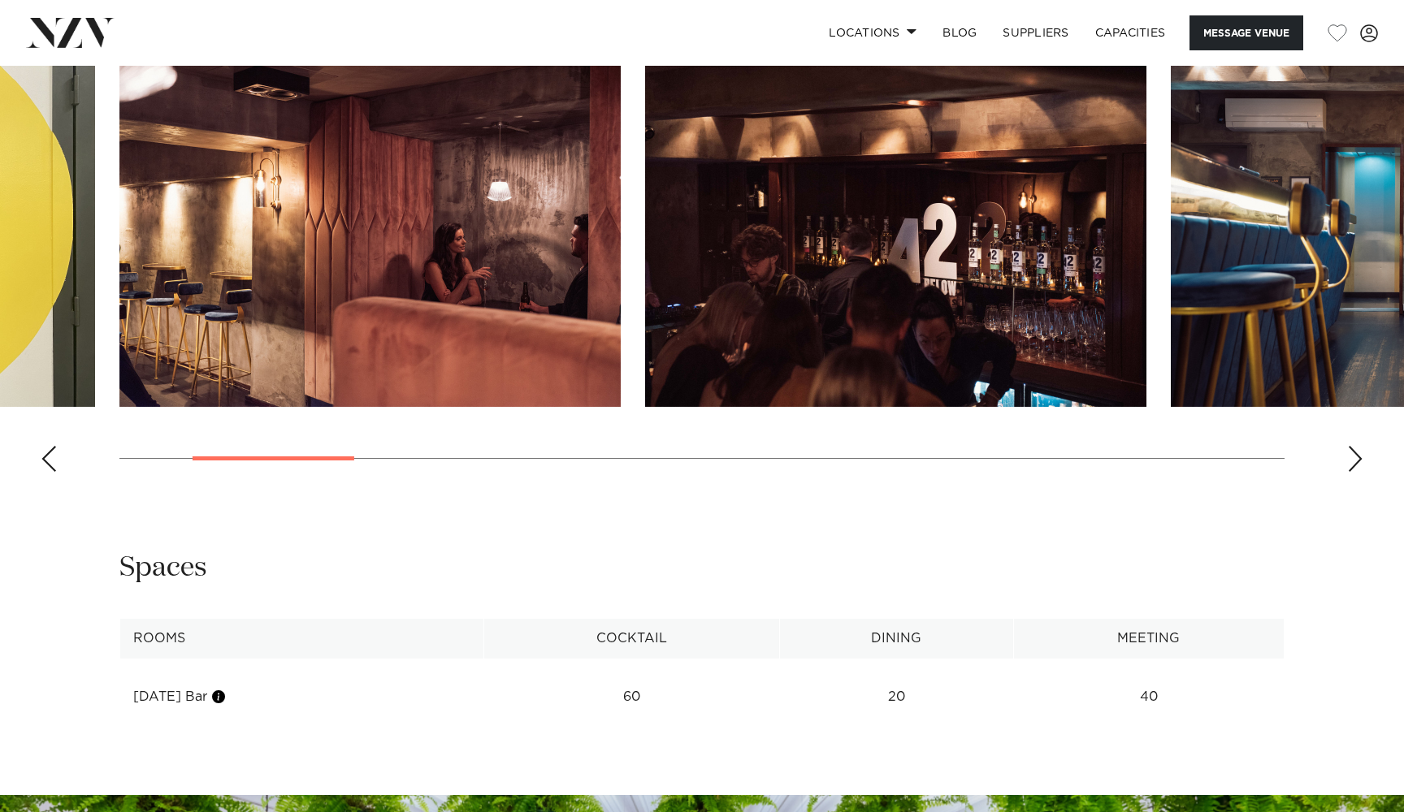
click at [1352, 446] on div "Next slide" at bounding box center [1355, 459] width 16 height 26
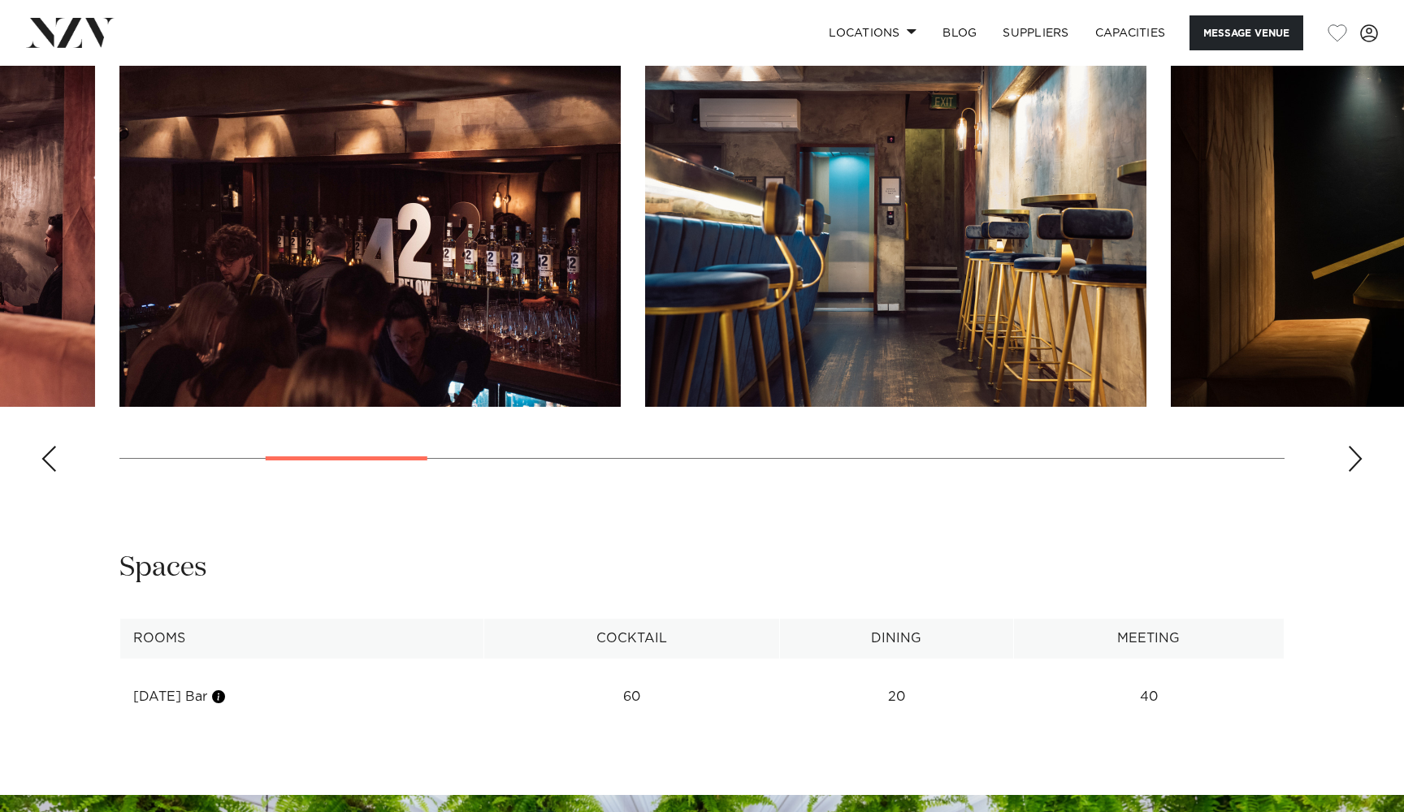
click at [1352, 446] on div "Next slide" at bounding box center [1355, 459] width 16 height 26
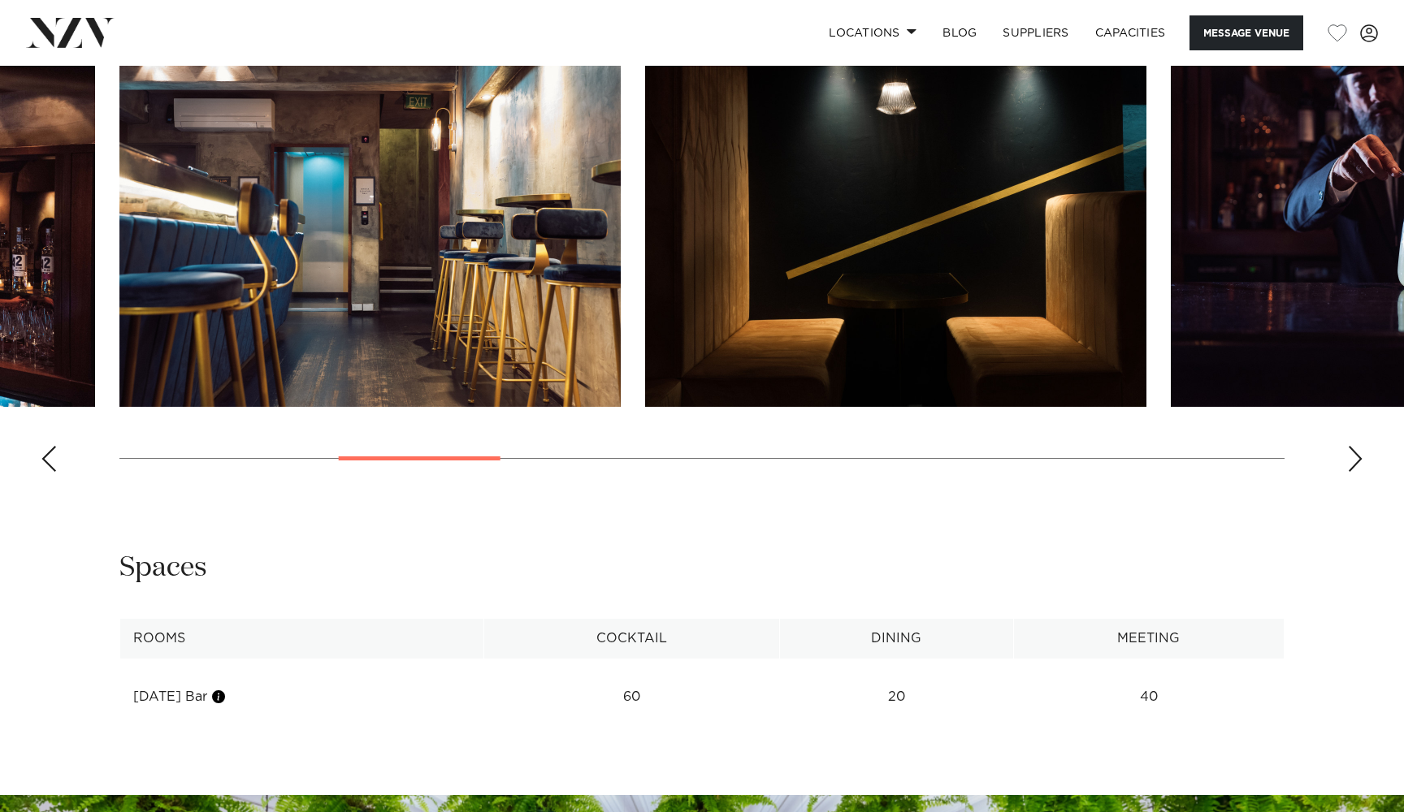
click at [1352, 446] on div "Next slide" at bounding box center [1355, 459] width 16 height 26
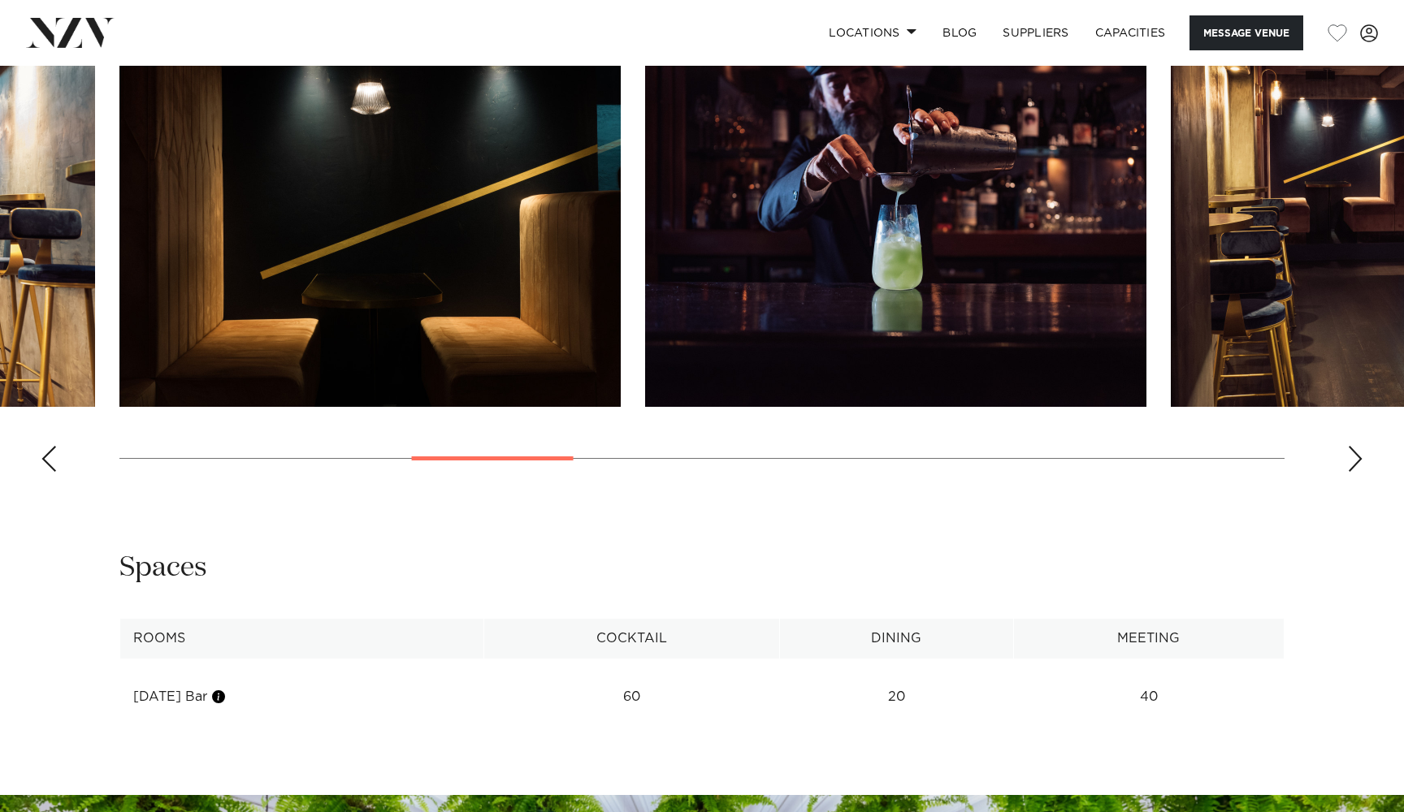
click at [1352, 446] on div "Next slide" at bounding box center [1355, 459] width 16 height 26
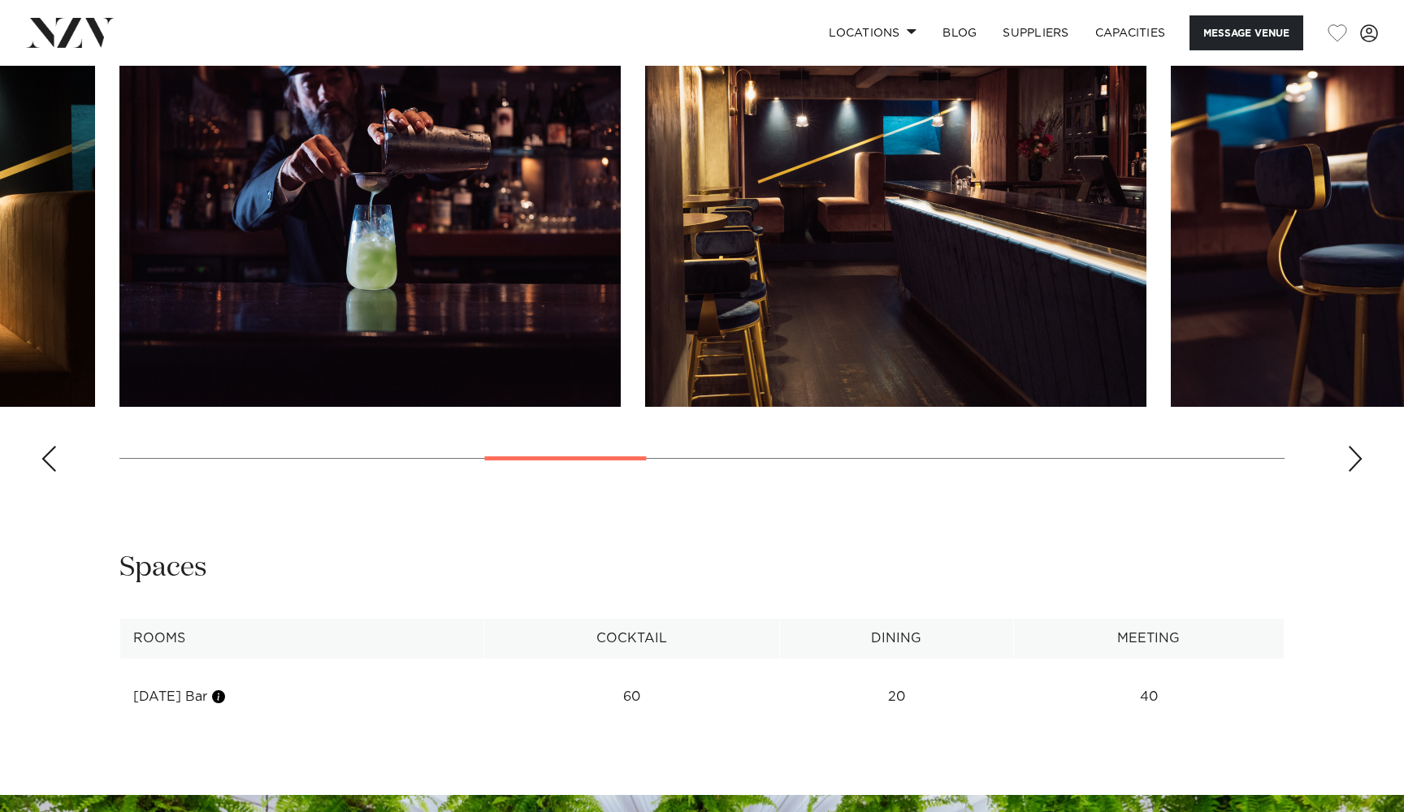
click at [1352, 446] on div "Next slide" at bounding box center [1355, 459] width 16 height 26
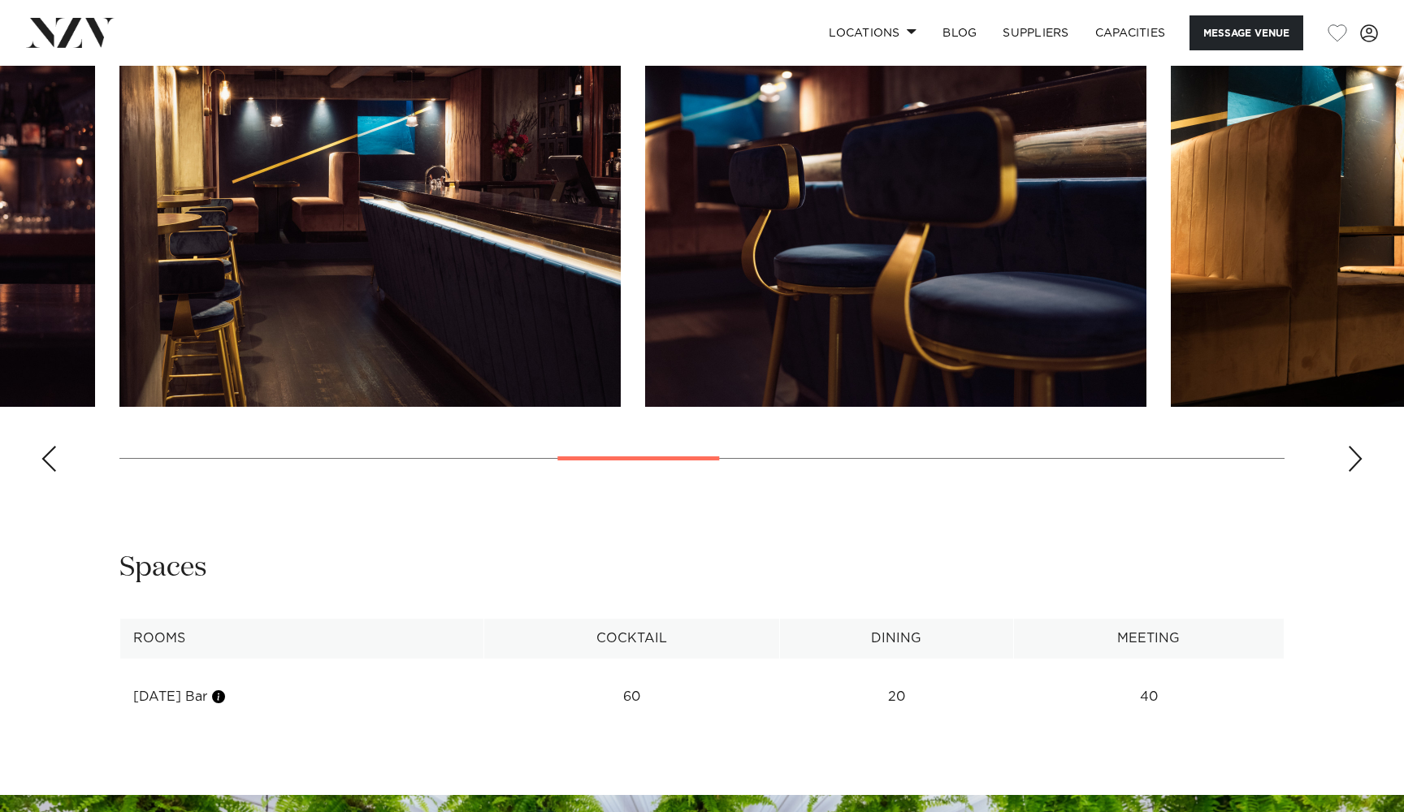
click at [1352, 446] on div "Next slide" at bounding box center [1355, 459] width 16 height 26
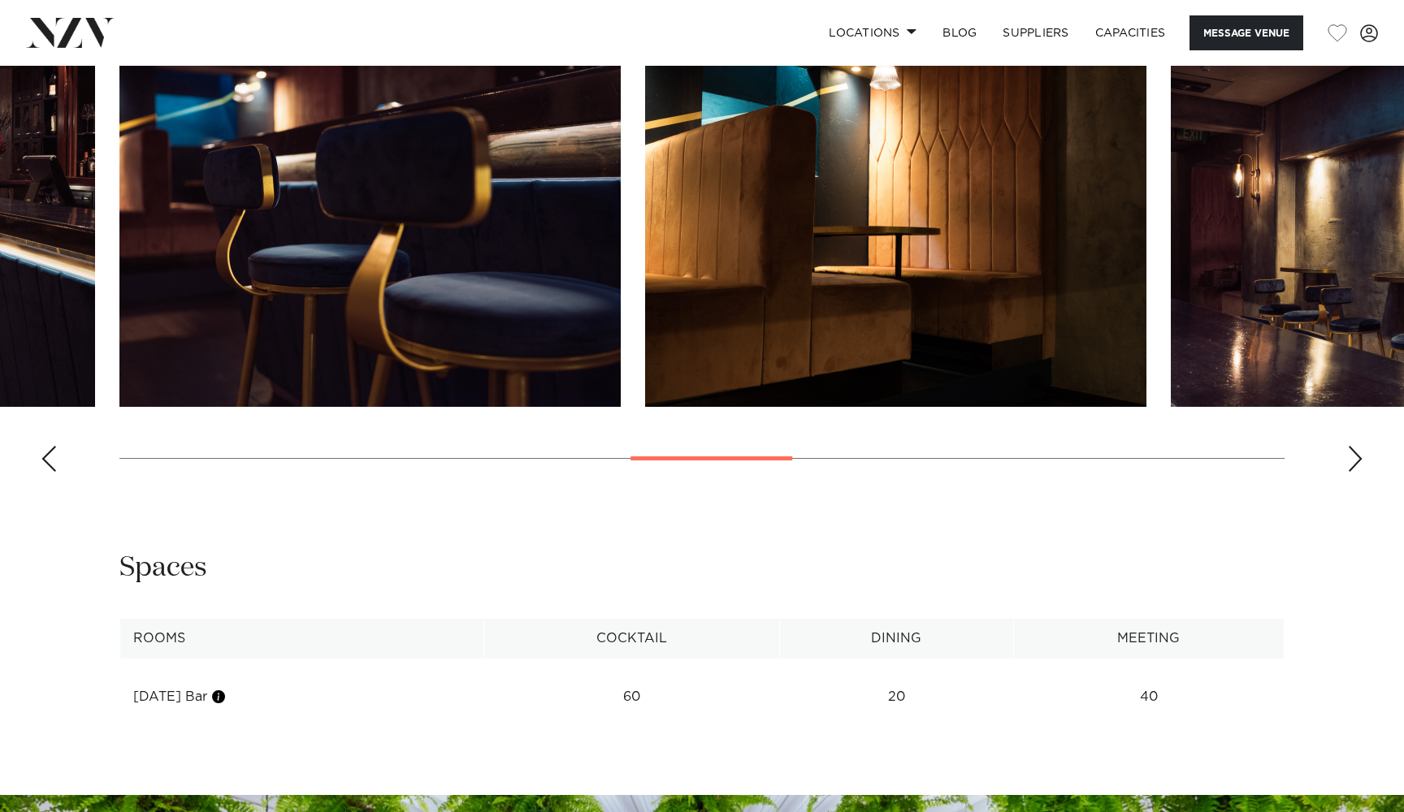
click at [1352, 446] on div "Next slide" at bounding box center [1355, 459] width 16 height 26
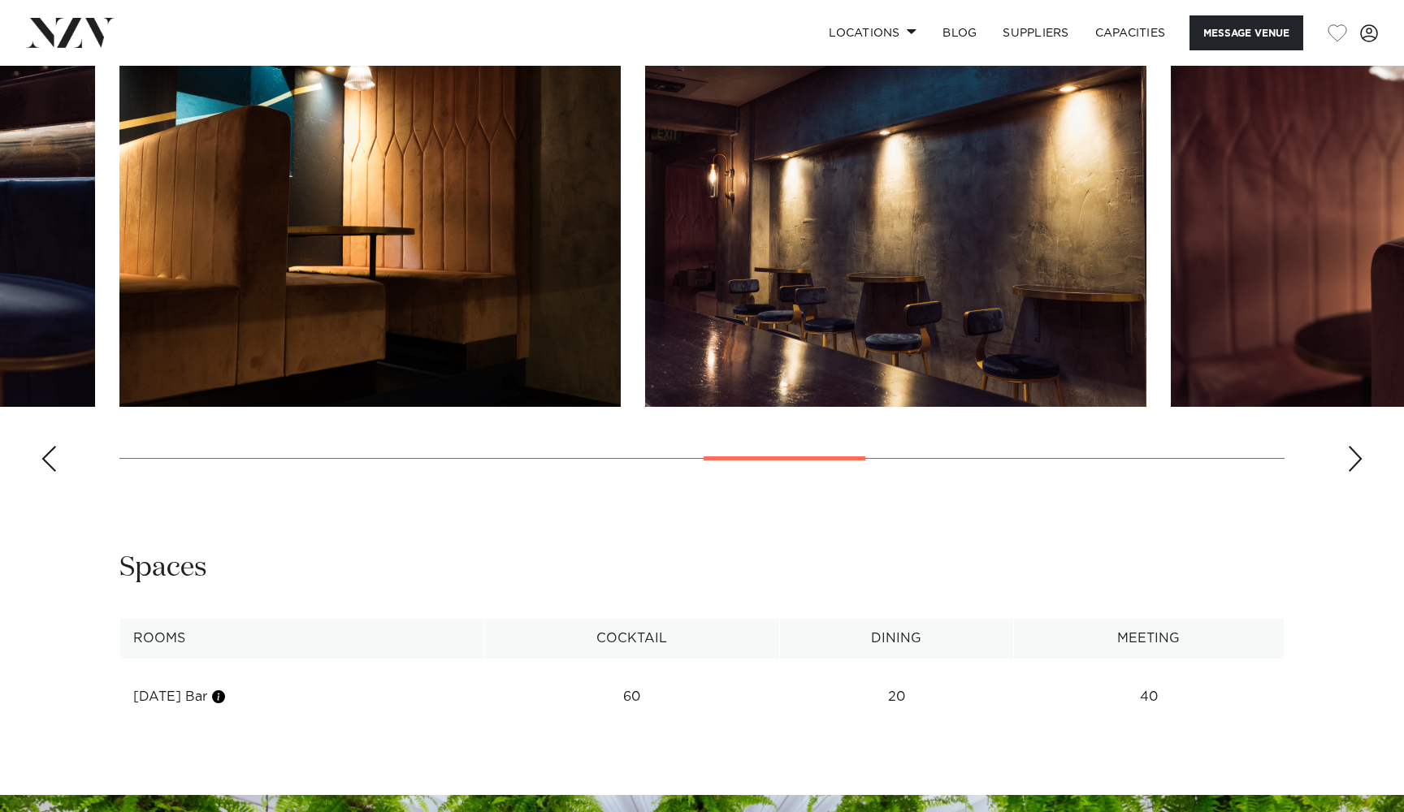
click at [1352, 446] on div "Next slide" at bounding box center [1355, 459] width 16 height 26
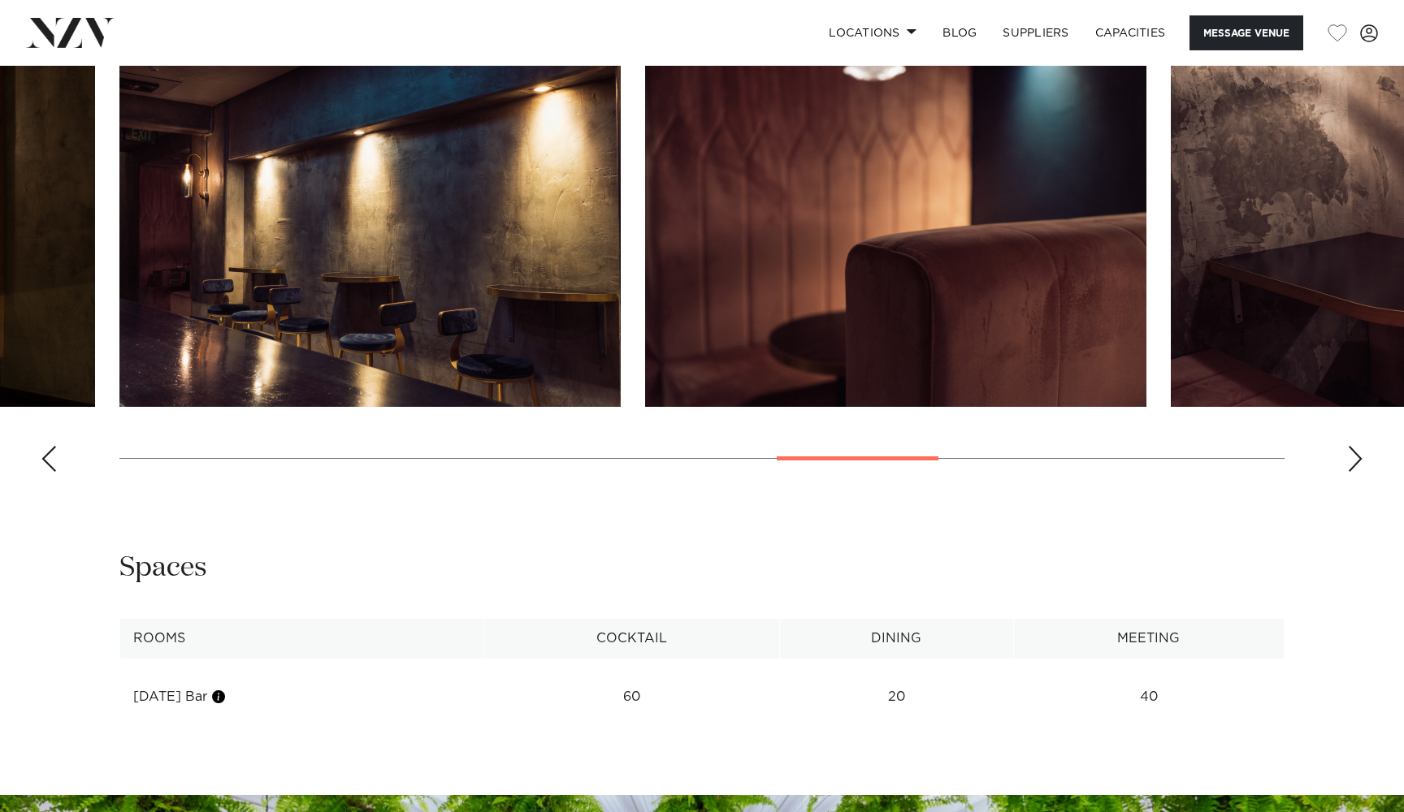
click at [1352, 446] on div "Next slide" at bounding box center [1355, 459] width 16 height 26
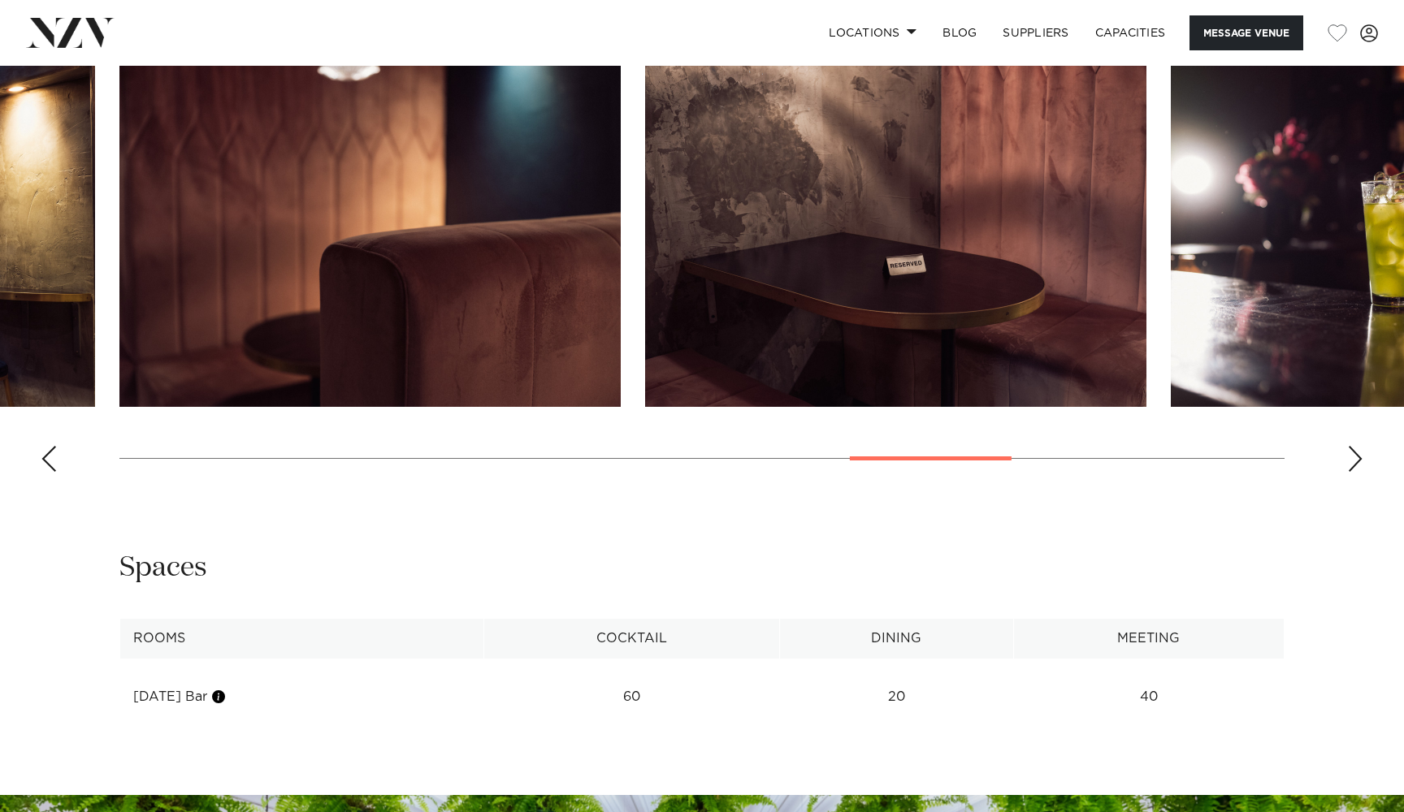
click at [1352, 446] on div "Next slide" at bounding box center [1355, 459] width 16 height 26
